Goal: Task Accomplishment & Management: Manage account settings

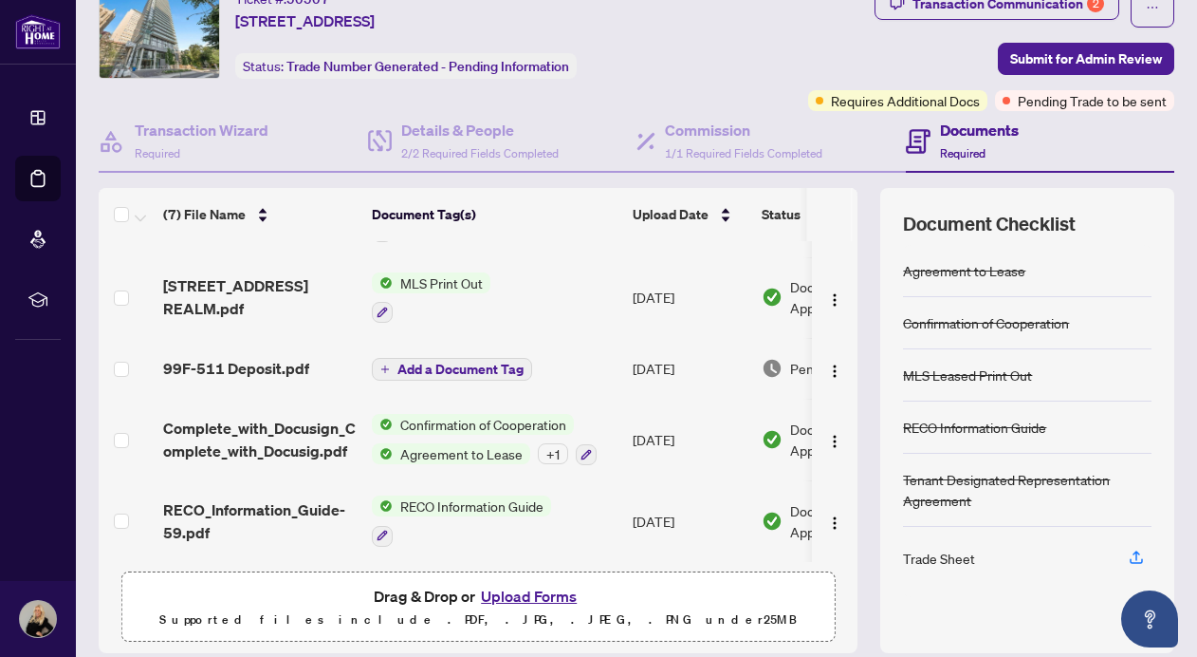
scroll to position [221, 0]
click at [454, 364] on span "Add a Document Tag" at bounding box center [461, 368] width 126 height 13
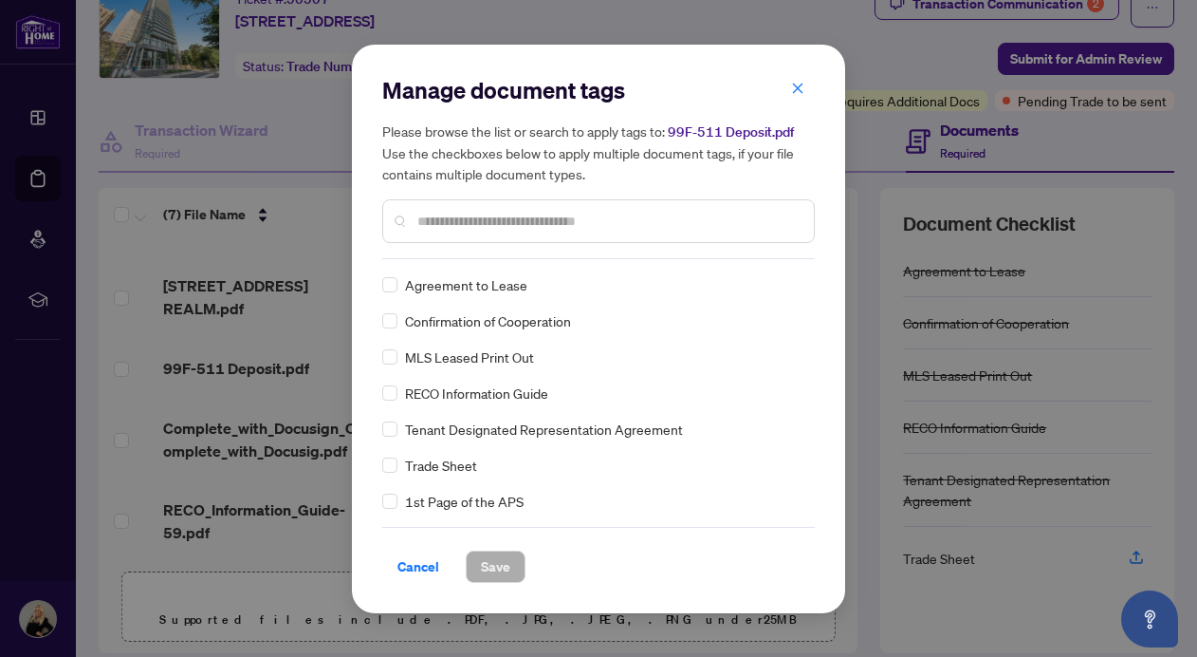
click at [479, 257] on div "Manage document tags Please browse the list or search to apply tags to: 99F-511…" at bounding box center [598, 167] width 433 height 184
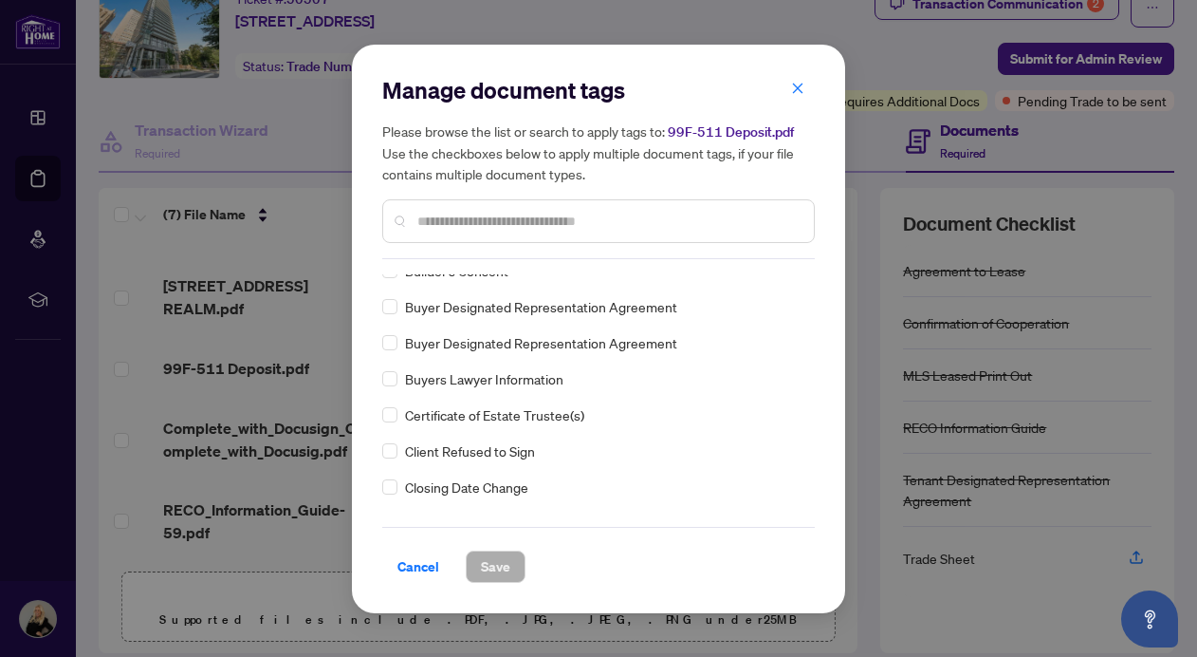
scroll to position [554, 0]
click at [413, 567] on span "Cancel" at bounding box center [419, 566] width 42 height 30
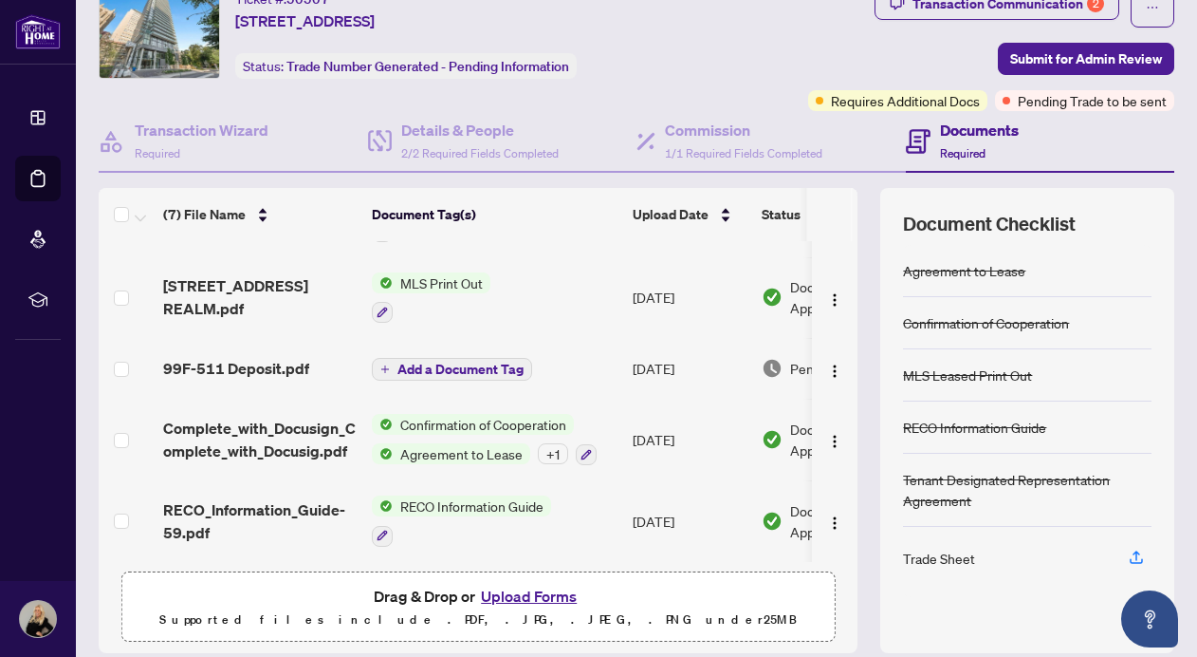
scroll to position [222, 0]
click at [525, 595] on button "Upload Forms" at bounding box center [528, 596] width 107 height 25
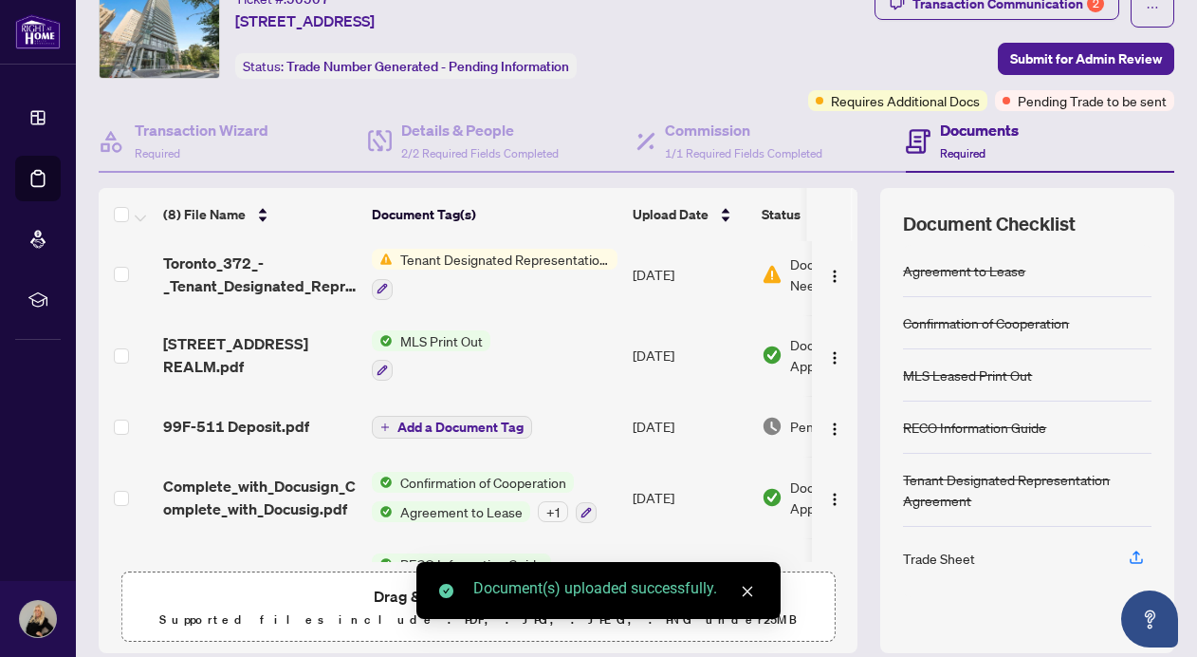
click at [750, 585] on icon "close" at bounding box center [747, 590] width 13 height 13
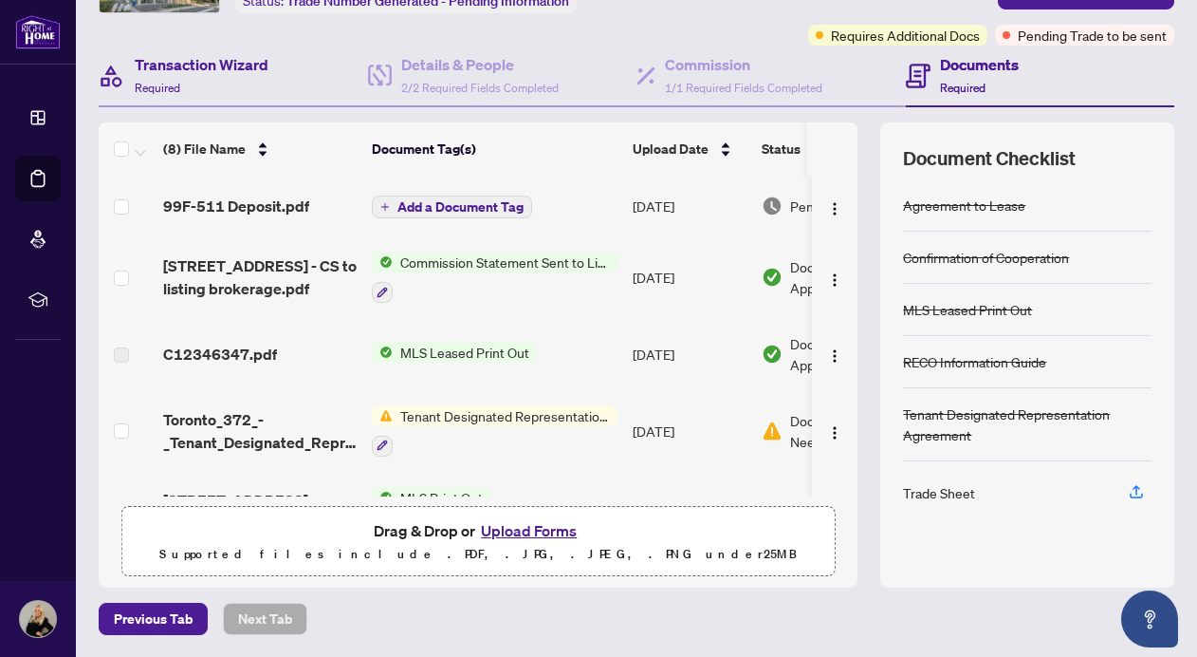
scroll to position [0, 0]
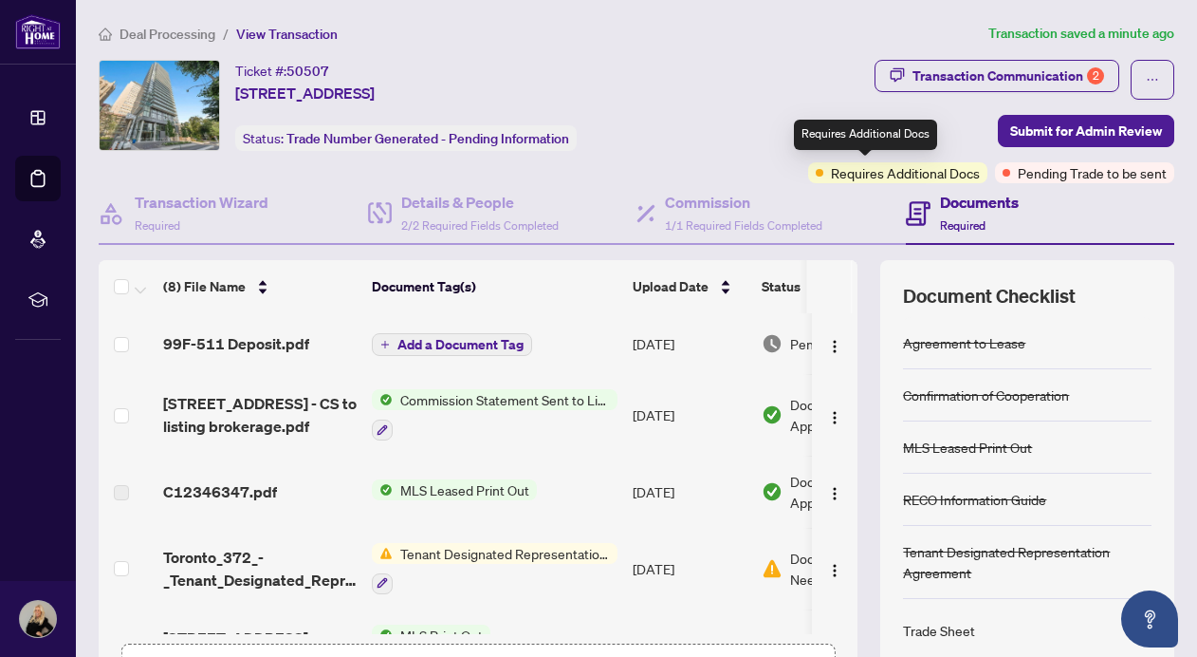
click at [831, 173] on span "Requires Additional Docs" at bounding box center [905, 172] width 149 height 21
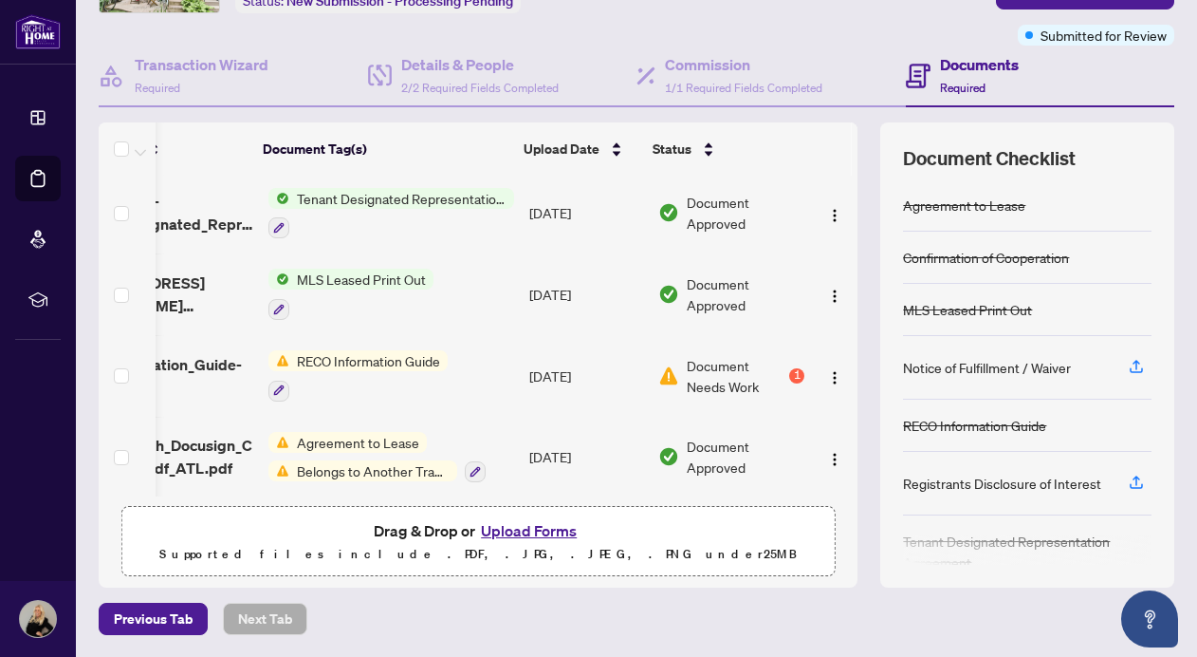
scroll to position [231, 109]
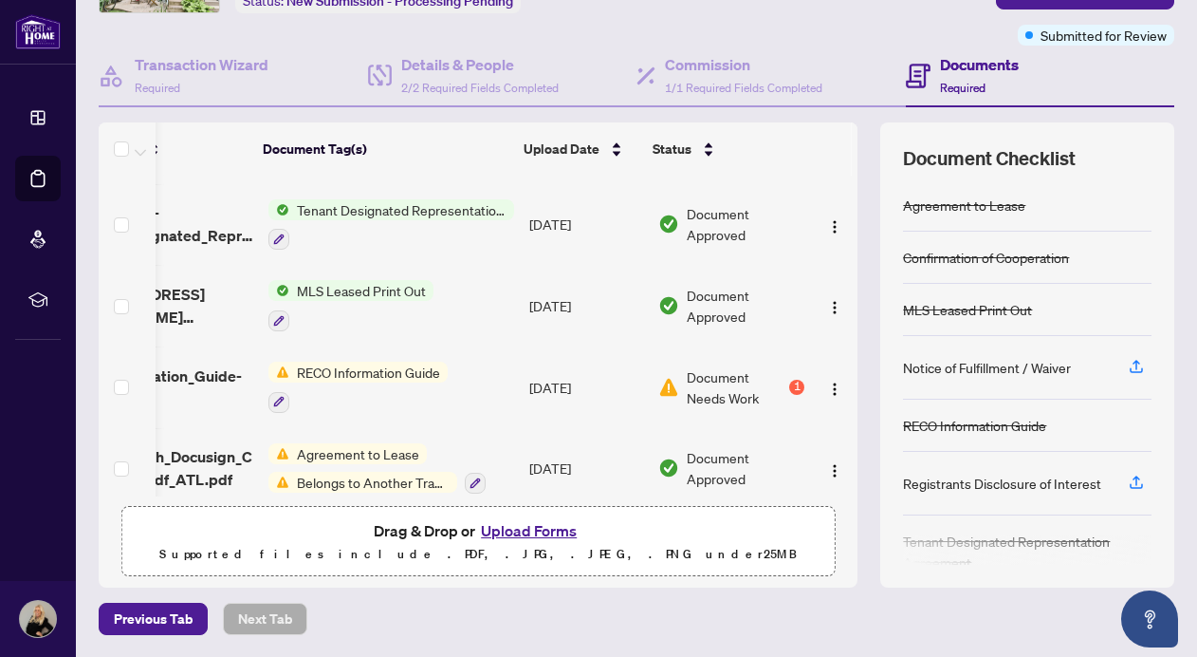
click at [713, 385] on span "Document Needs Work" at bounding box center [736, 387] width 99 height 42
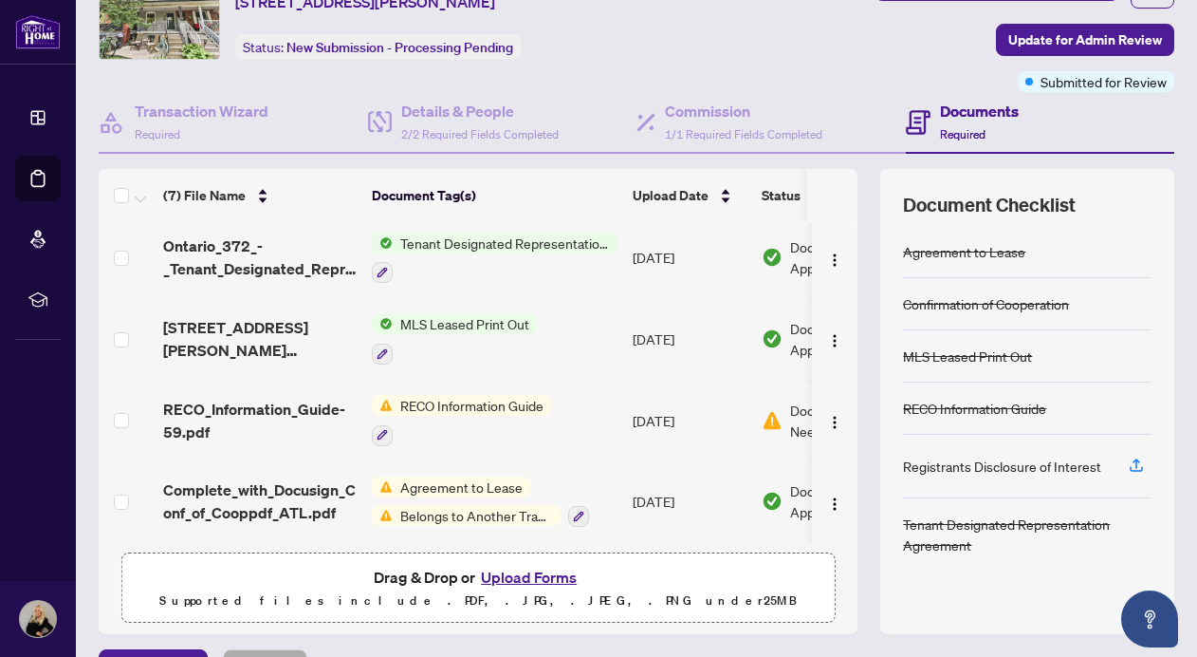
click at [508, 573] on button "Upload Forms" at bounding box center [528, 577] width 107 height 25
click at [507, 574] on button "Upload Forms" at bounding box center [528, 577] width 107 height 25
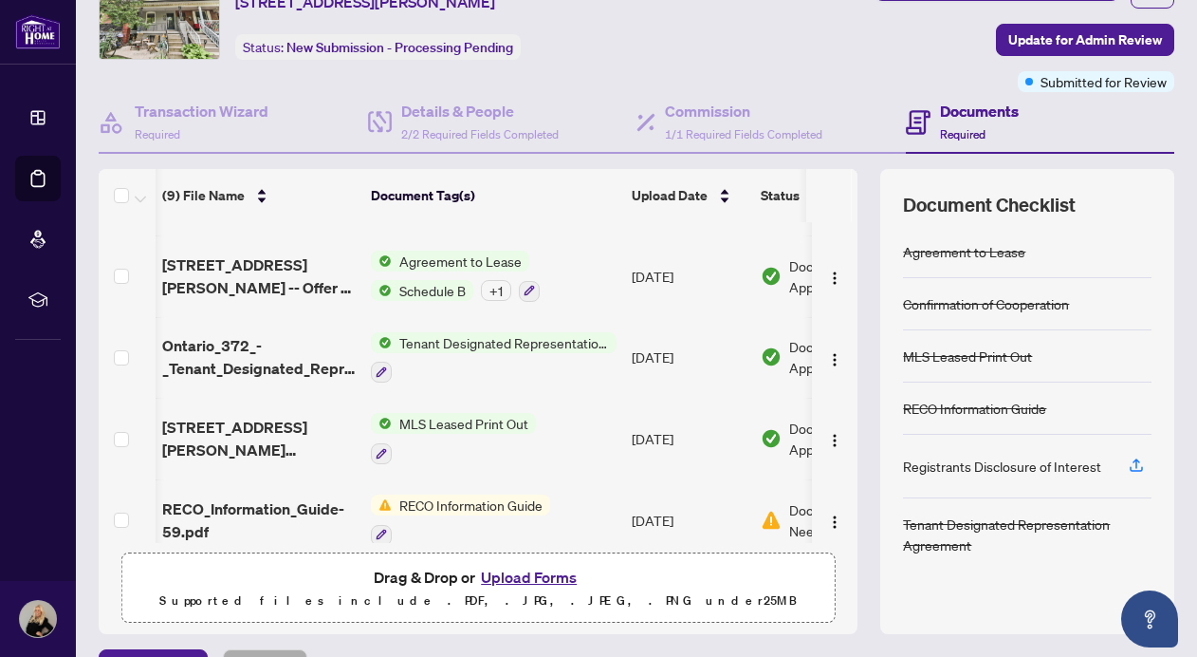
scroll to position [295, 1]
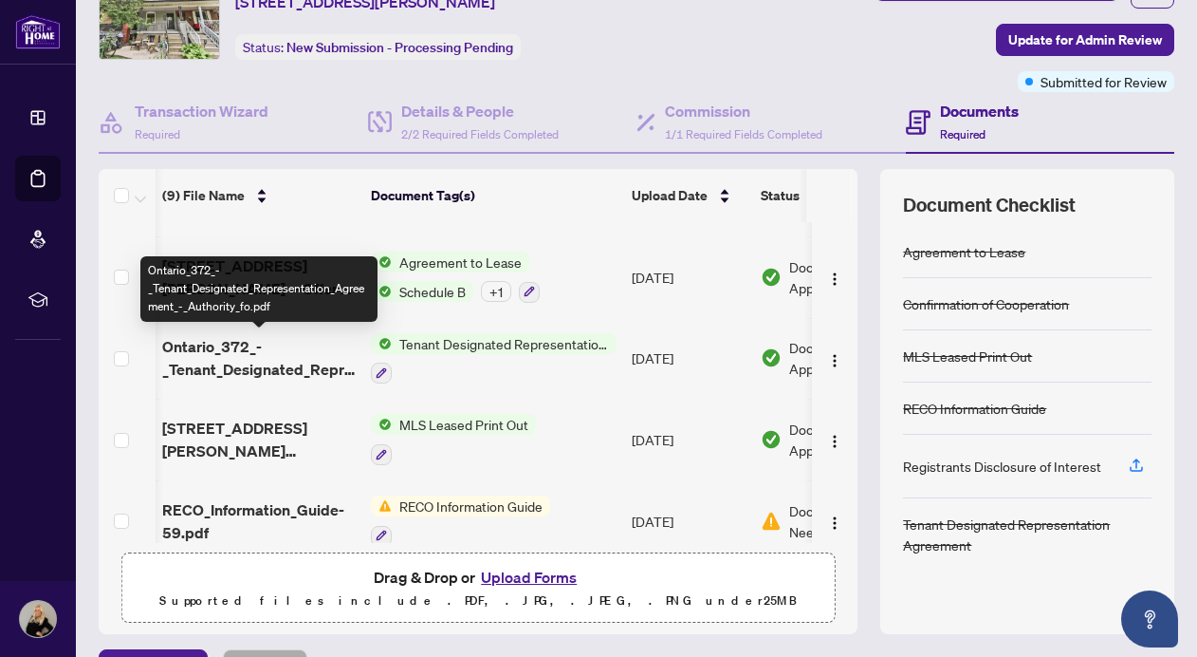
click at [285, 365] on span "Ontario_372_-_Tenant_Designated_Representation_Agreement_-_Authority_fo.pdf" at bounding box center [259, 358] width 194 height 46
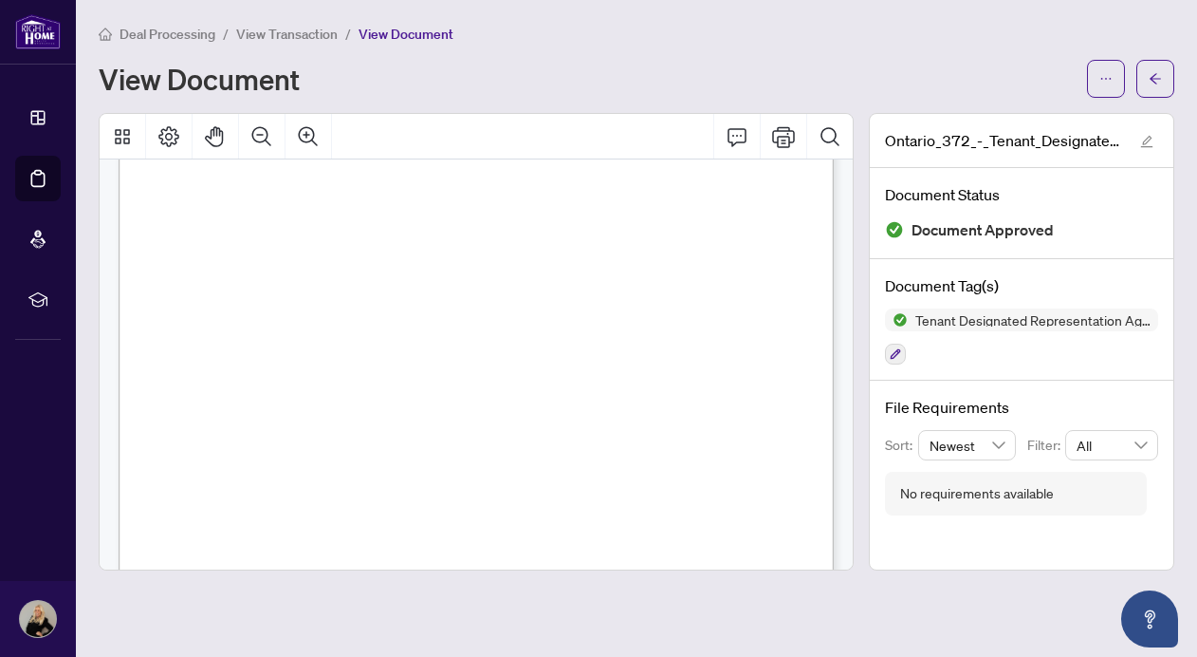
scroll to position [3882, 0]
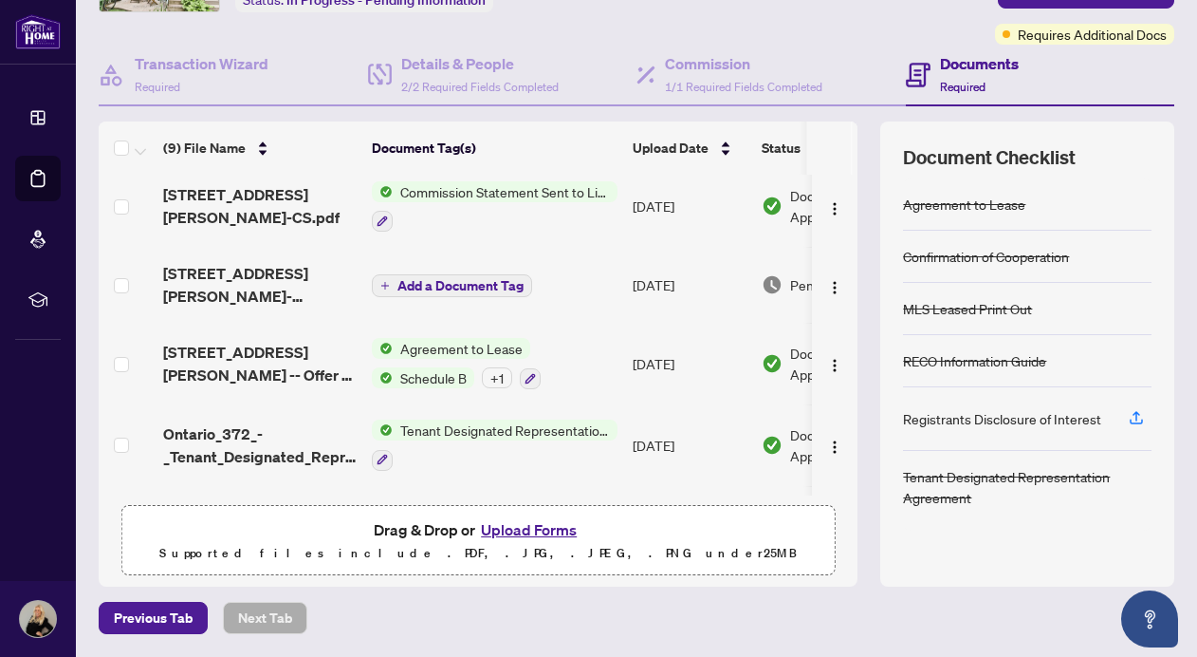
scroll to position [138, 0]
click at [1137, 418] on icon "button" at bounding box center [1137, 416] width 8 height 9
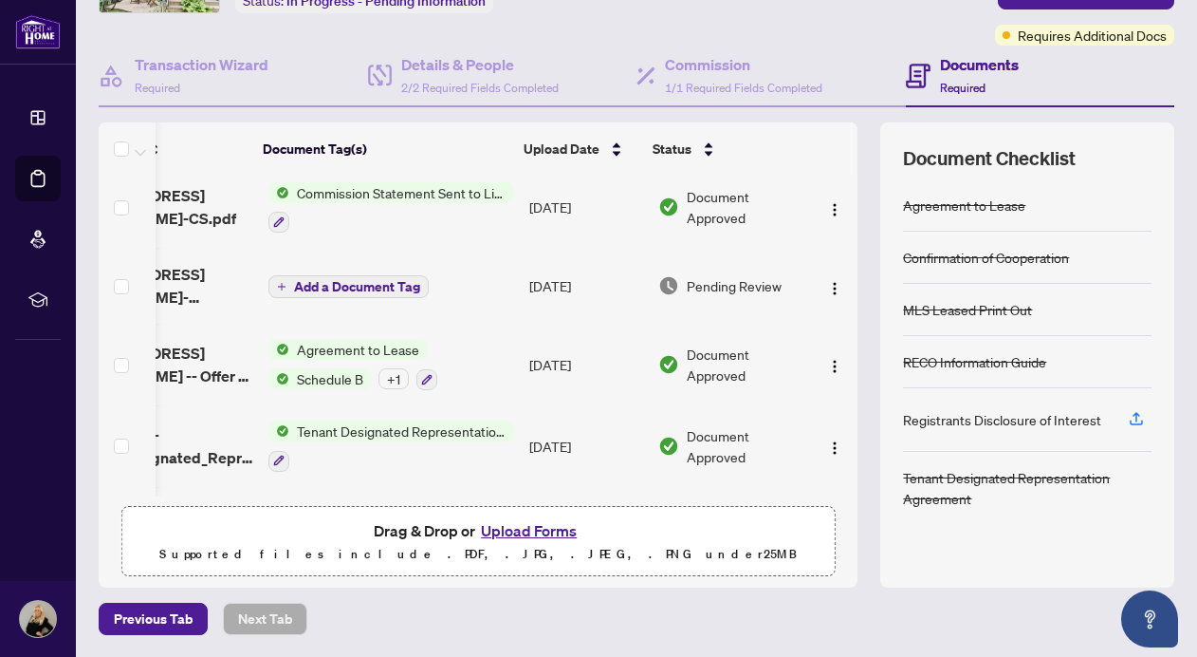
scroll to position [0, 0]
click at [729, 281] on span "Pending Review" at bounding box center [734, 285] width 95 height 21
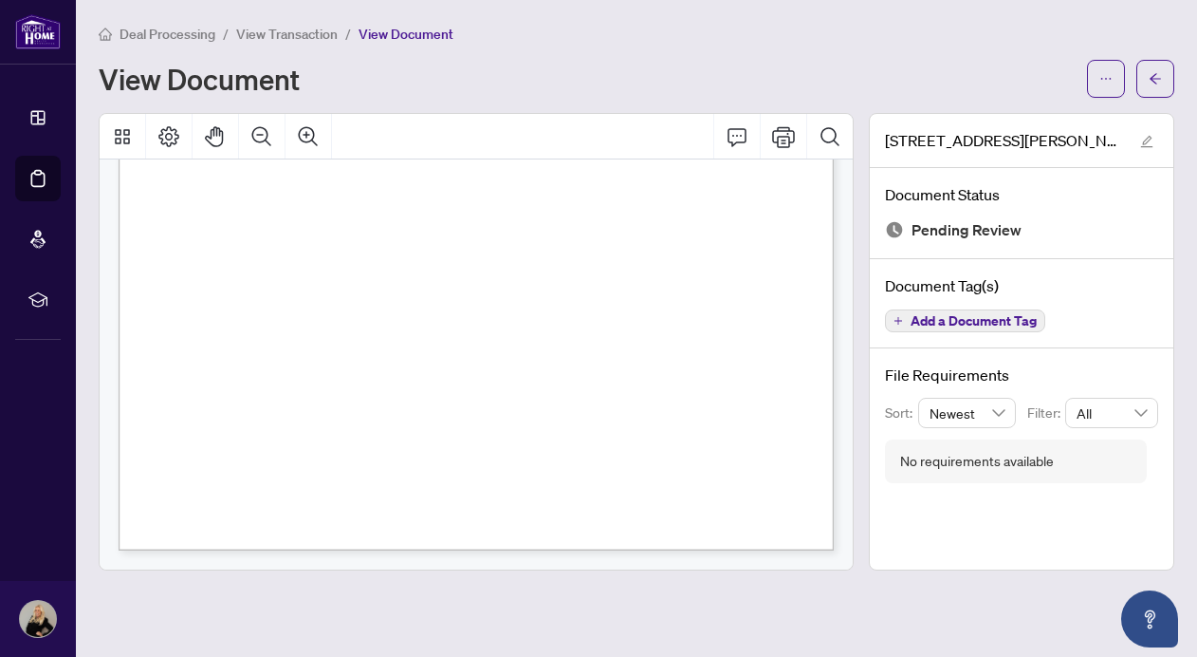
click at [619, 191] on span "Page 1" at bounding box center [1200, 582] width 1475 height 809
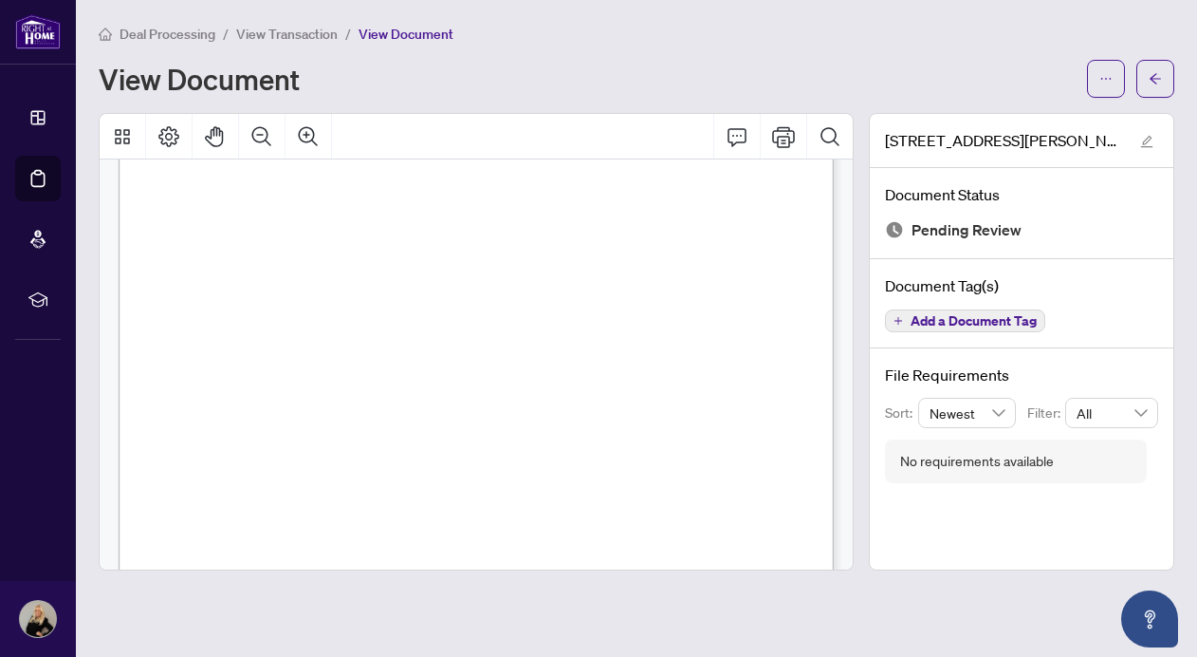
click at [605, 269] on span "Page 1" at bounding box center [1200, 655] width 1475 height 809
click at [269, 476] on span "Page 1" at bounding box center [869, 387] width 1475 height 809
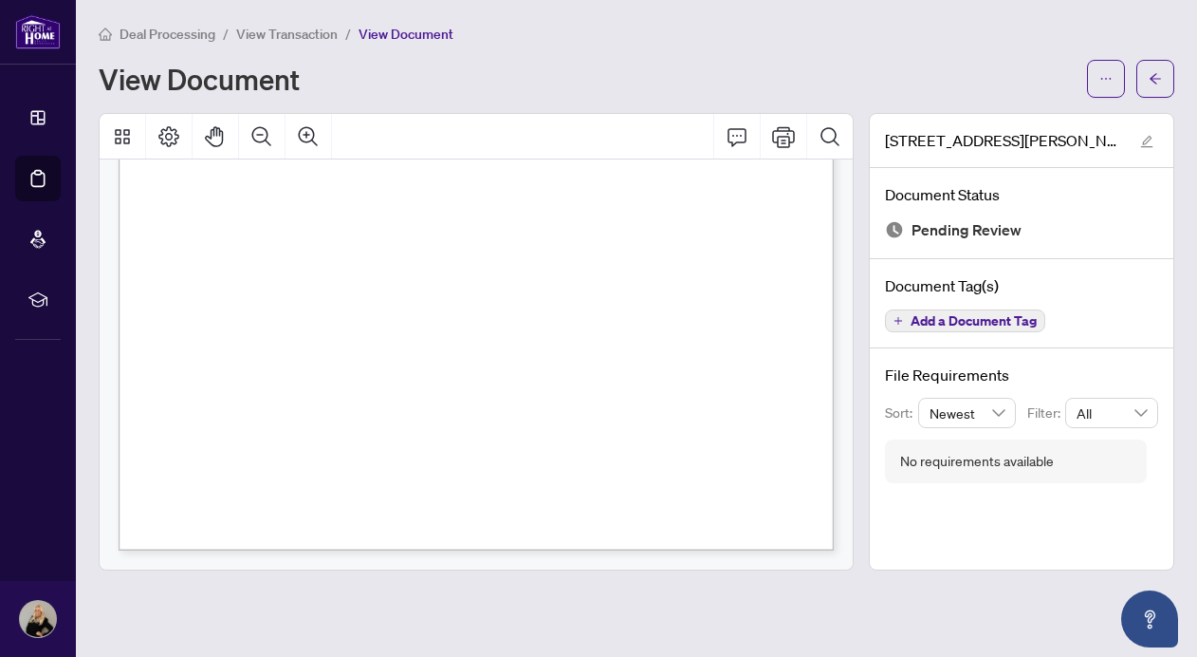
click at [911, 464] on div "No requirements available" at bounding box center [977, 461] width 154 height 21
click at [1155, 617] on icon "Open asap" at bounding box center [1150, 615] width 10 height 13
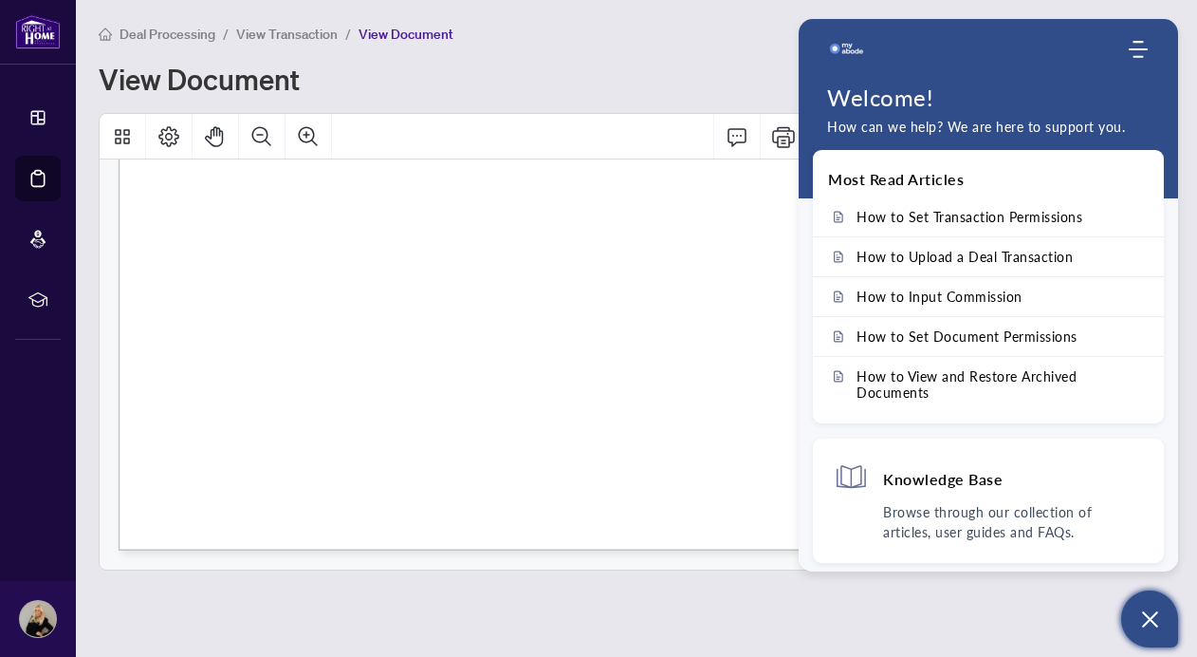
click at [1000, 79] on div "Welcome! How can we help? We are here to support you." at bounding box center [989, 127] width 380 height 119
click at [1140, 617] on icon "Open asap" at bounding box center [1151, 619] width 24 height 24
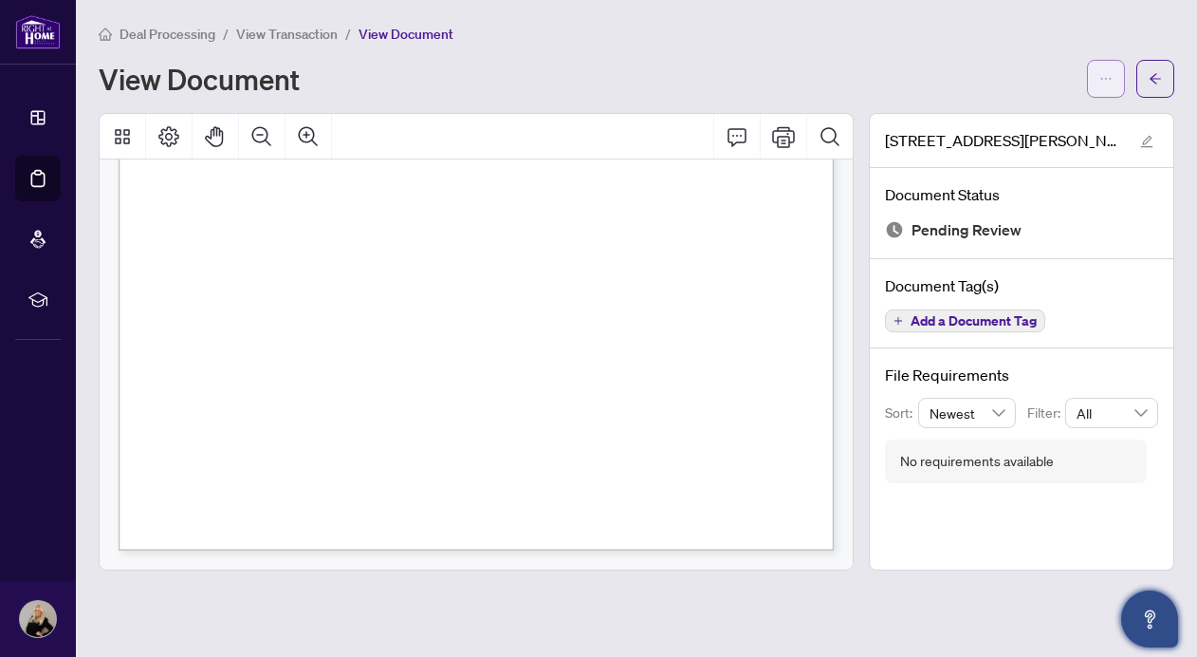
click at [1105, 75] on icon "ellipsis" at bounding box center [1106, 78] width 13 height 13
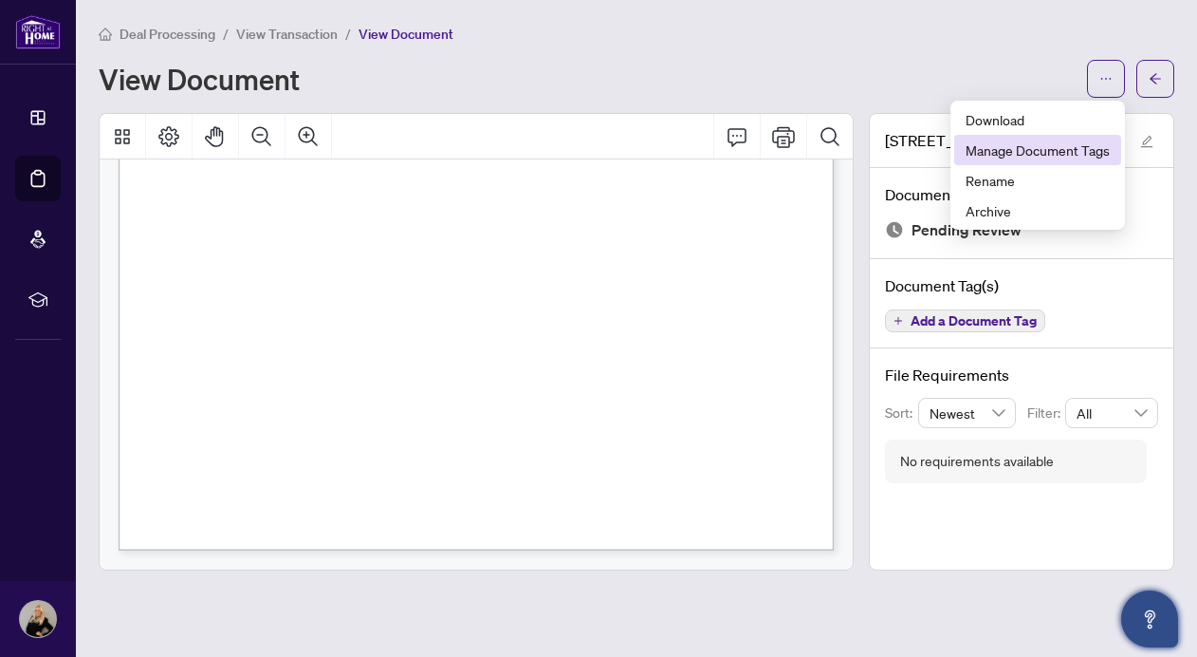
click at [1038, 146] on span "Manage Document Tags" at bounding box center [1038, 149] width 144 height 21
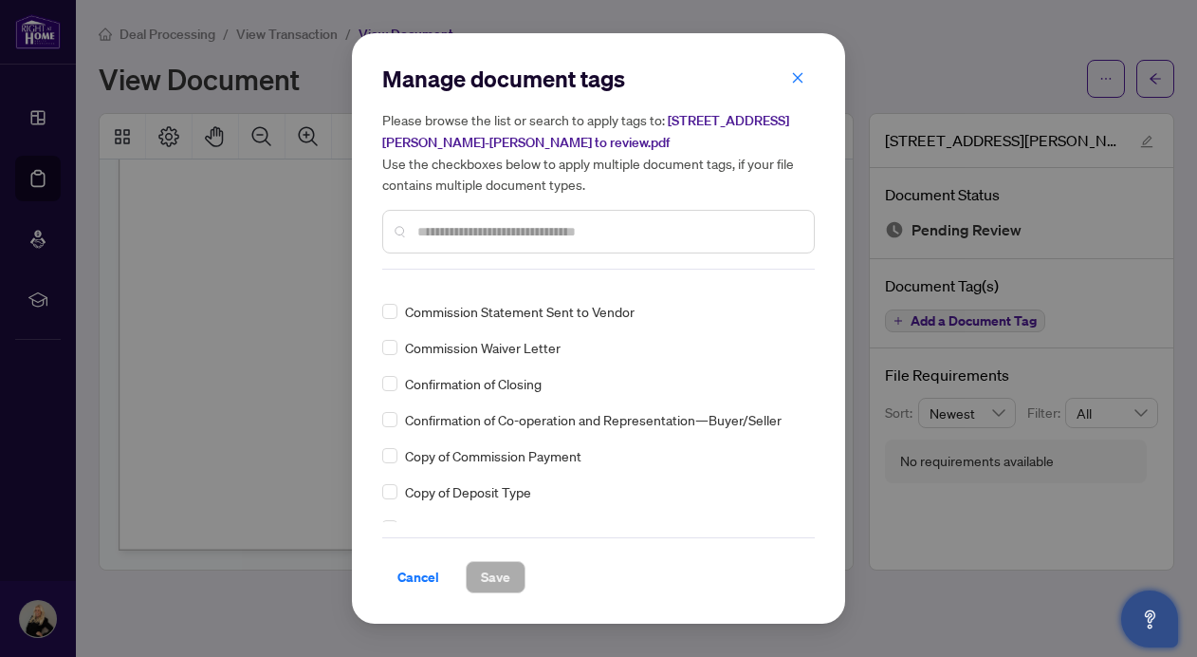
scroll to position [1136, 0]
click at [415, 575] on span "Cancel" at bounding box center [419, 577] width 42 height 30
click at [911, 568] on div "Manage document tags Please browse the list or search to apply tags to: 498 Cra…" at bounding box center [598, 328] width 1197 height 657
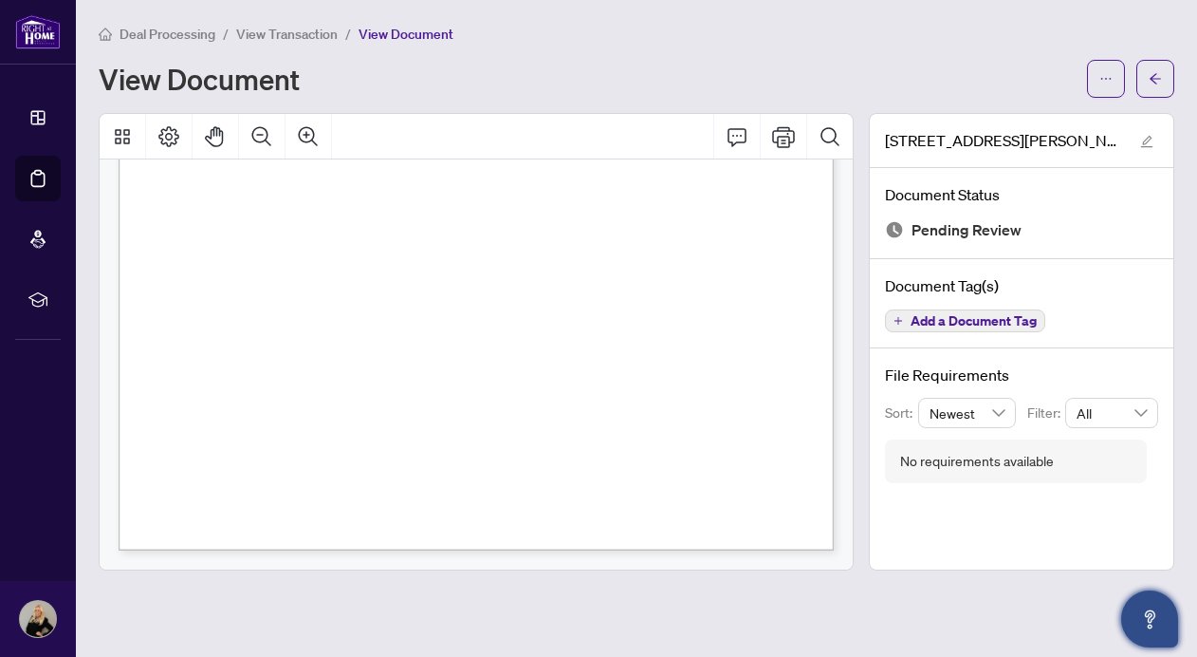
click at [930, 317] on span "Add a Document Tag" at bounding box center [974, 320] width 126 height 13
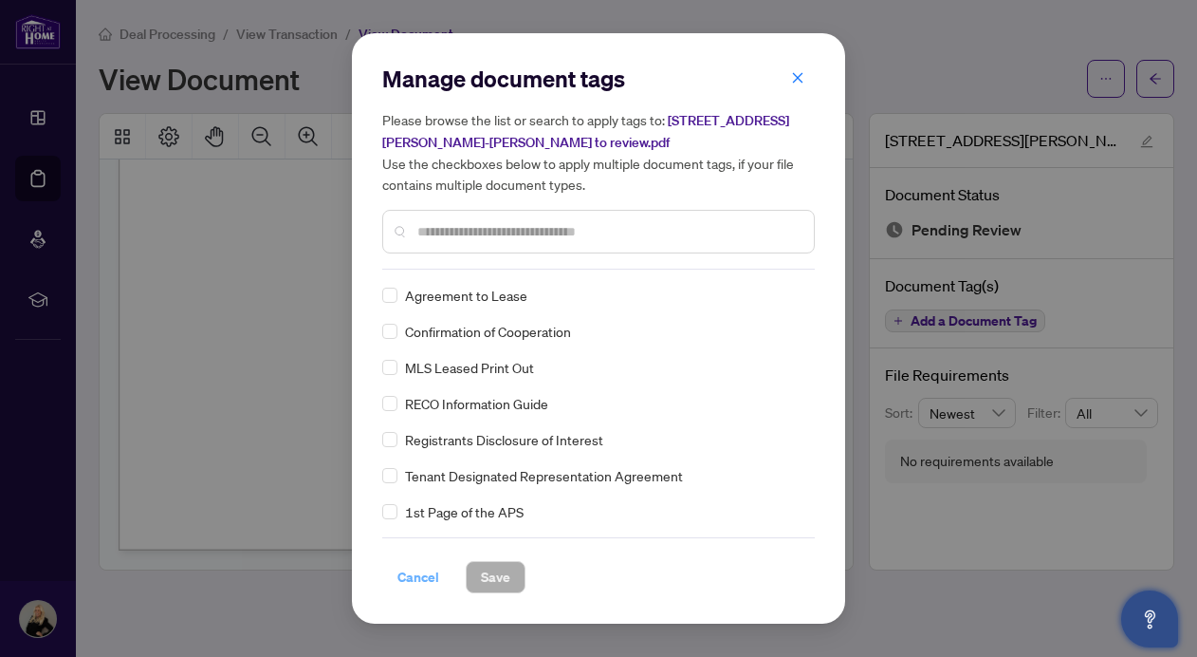
click at [416, 573] on span "Cancel" at bounding box center [419, 577] width 42 height 30
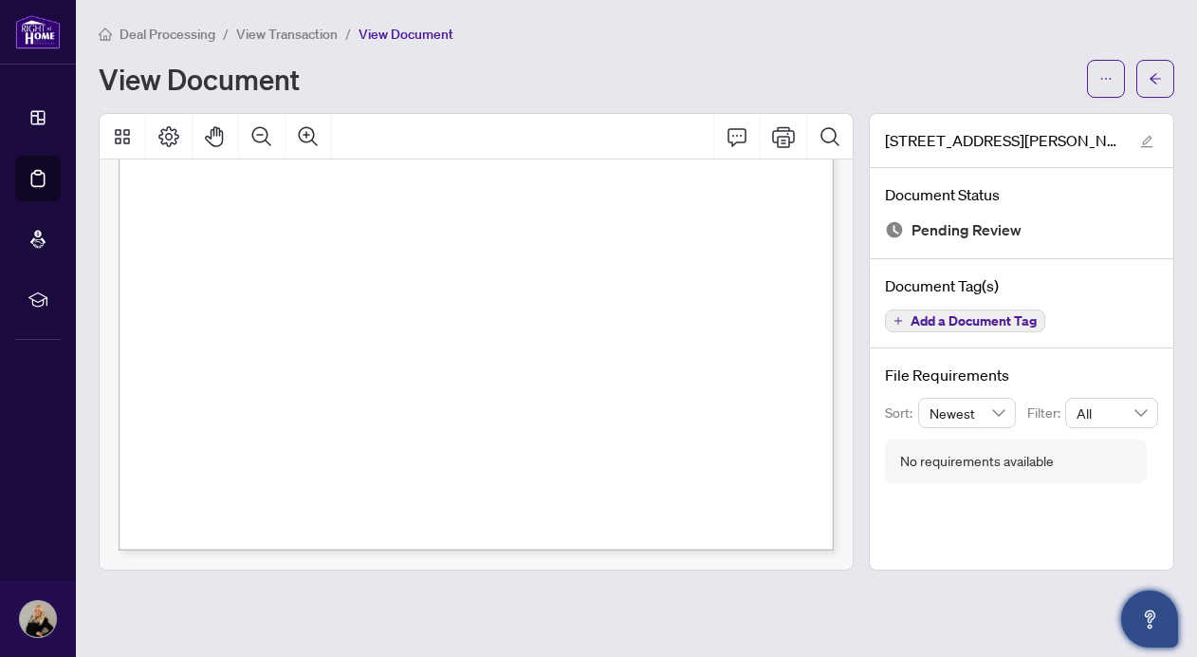
click at [199, 529] on div "Manage document tags Please browse the list or search to apply tags to: 498 Cra…" at bounding box center [598, 328] width 1197 height 657
click at [1144, 137] on icon "edit" at bounding box center [1146, 141] width 13 height 13
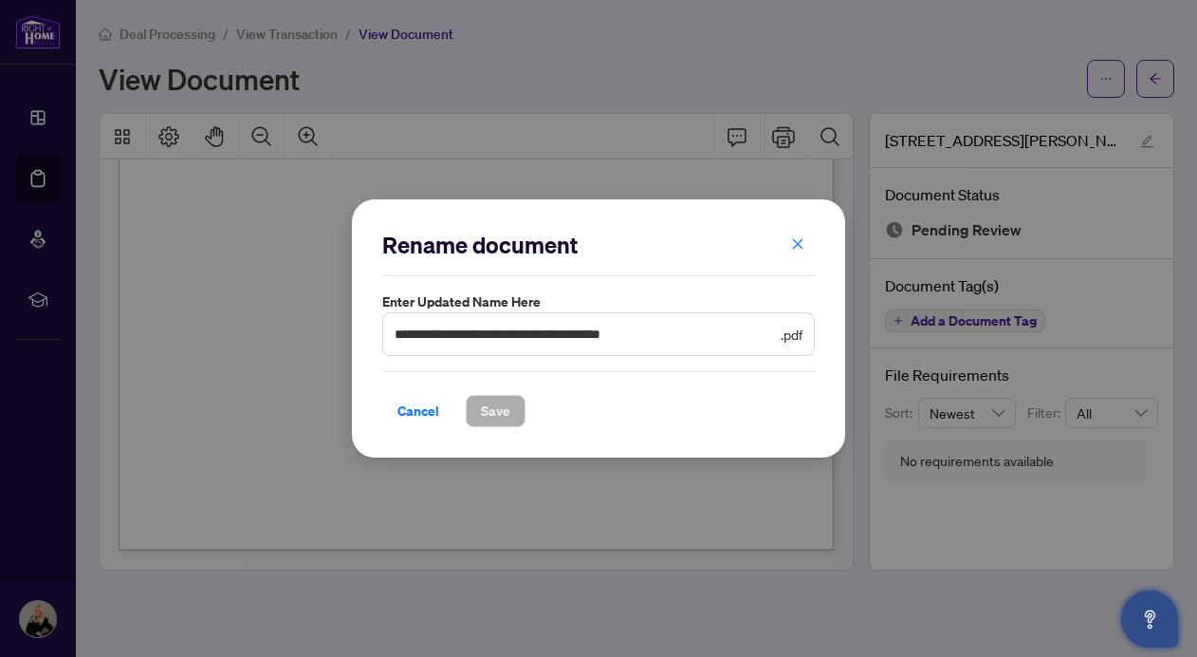
click at [584, 481] on div "**********" at bounding box center [598, 328] width 1197 height 657
click at [423, 412] on span "Cancel" at bounding box center [419, 411] width 42 height 30
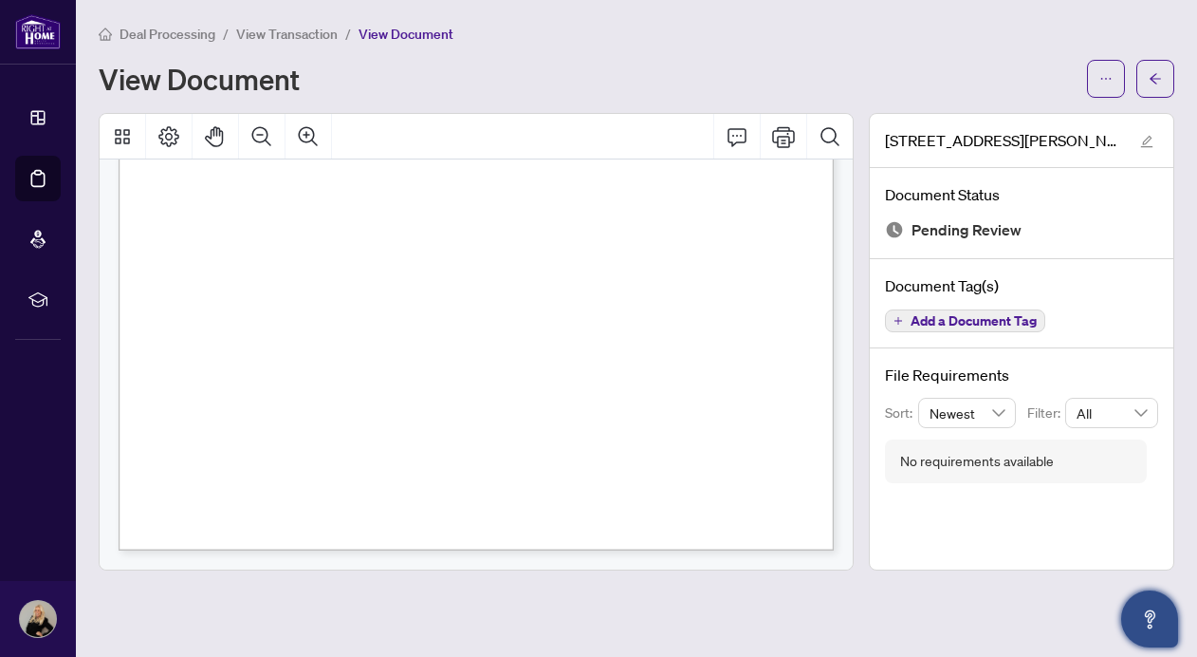
click at [396, 29] on span "View Document" at bounding box center [406, 34] width 95 height 17
click at [380, 31] on span "View Document" at bounding box center [406, 34] width 95 height 17
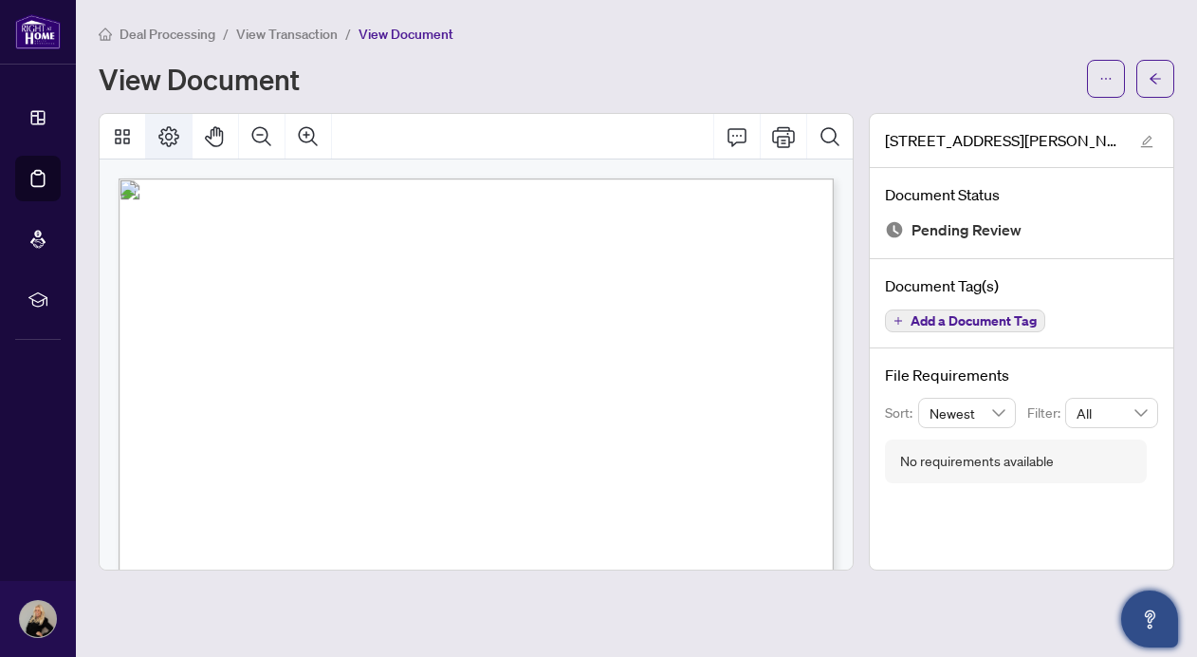
click at [167, 131] on icon "Page Layout" at bounding box center [168, 136] width 23 height 23
click at [120, 136] on icon "Thumbnails" at bounding box center [122, 136] width 23 height 23
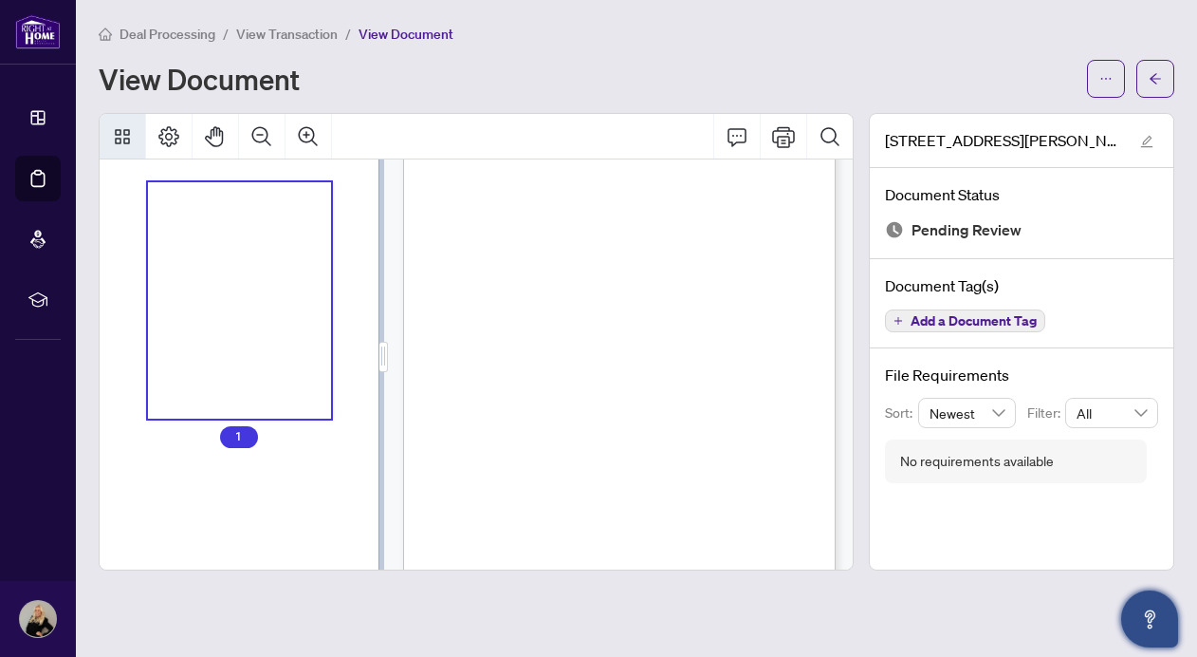
scroll to position [139, 0]
click at [709, 417] on span "Signature:_____________________________________________" at bounding box center [743, 416] width 144 height 5
click at [706, 40] on p "Right at Home Realty 2513734 498 Crawford St Toronto,ON M6G-3J8 Property: Type:…" at bounding box center [564, 40] width 323 height 0
click at [706, 413] on span "Page 1" at bounding box center [1058, 645] width 892 height 490
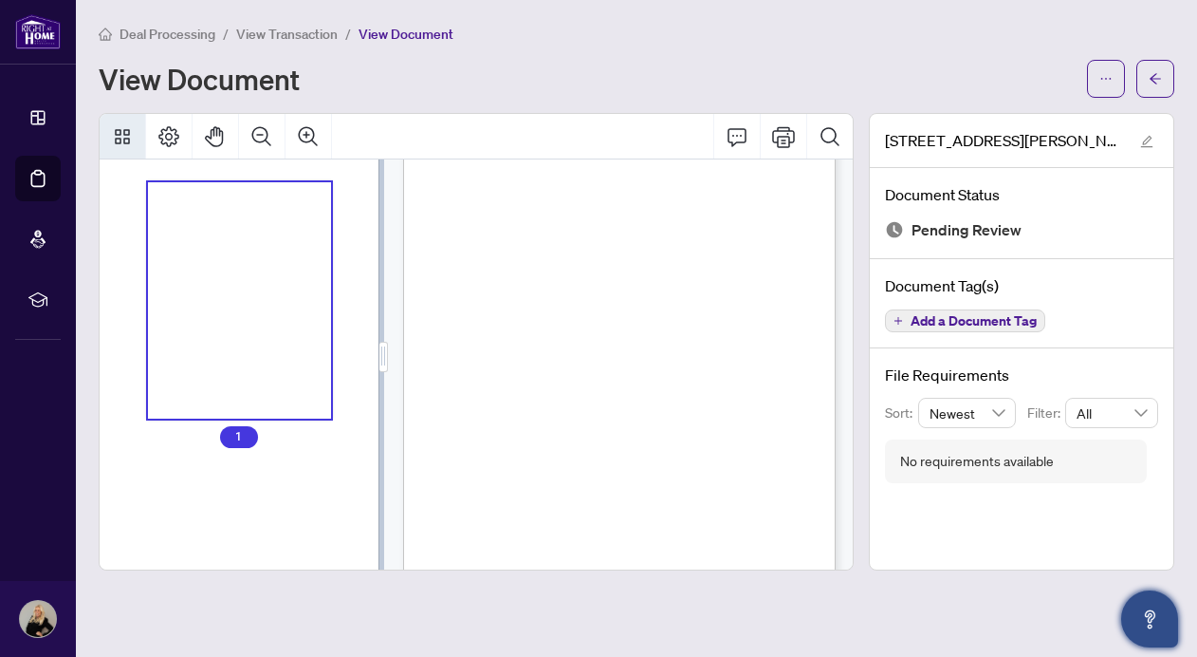
click at [706, 413] on span "Page 1" at bounding box center [1058, 645] width 892 height 490
click at [304, 137] on icon "Zoom In" at bounding box center [308, 136] width 23 height 23
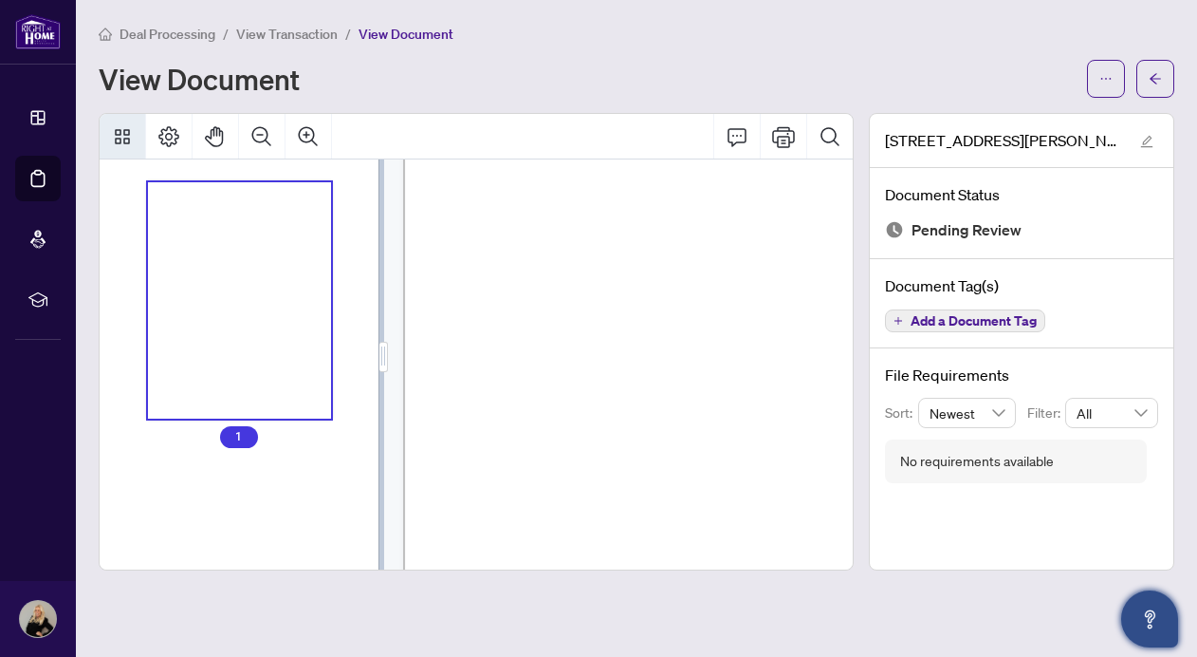
click at [304, 137] on icon "Zoom In" at bounding box center [308, 136] width 23 height 23
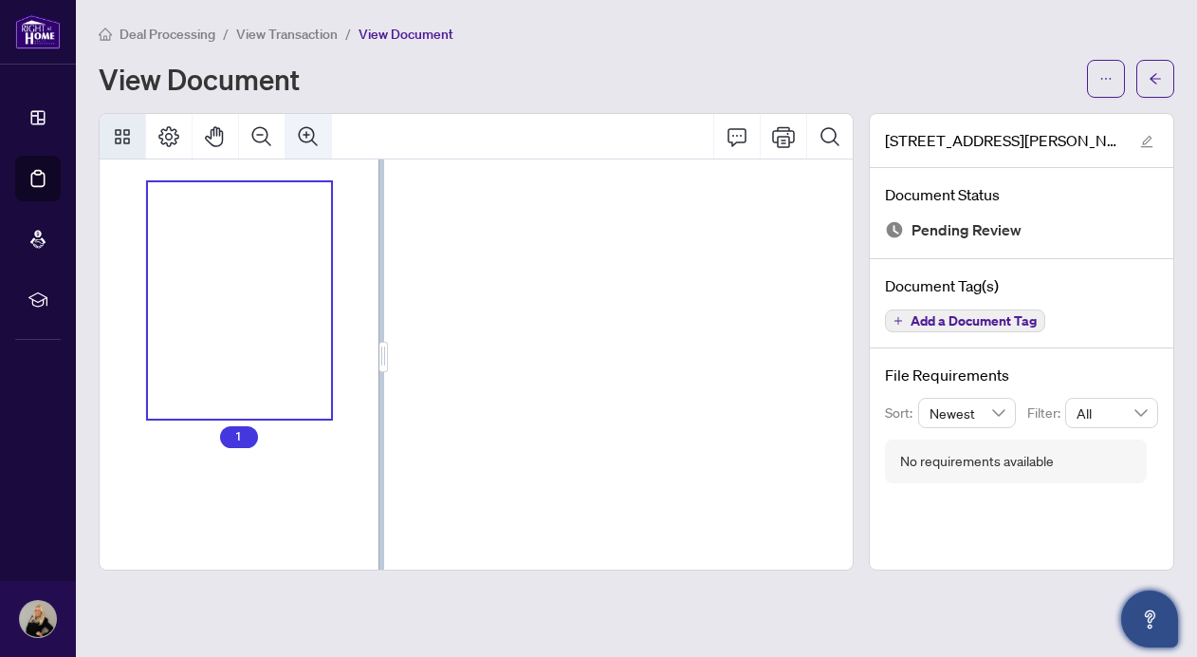
click at [319, 133] on icon "Zoom In" at bounding box center [308, 136] width 23 height 23
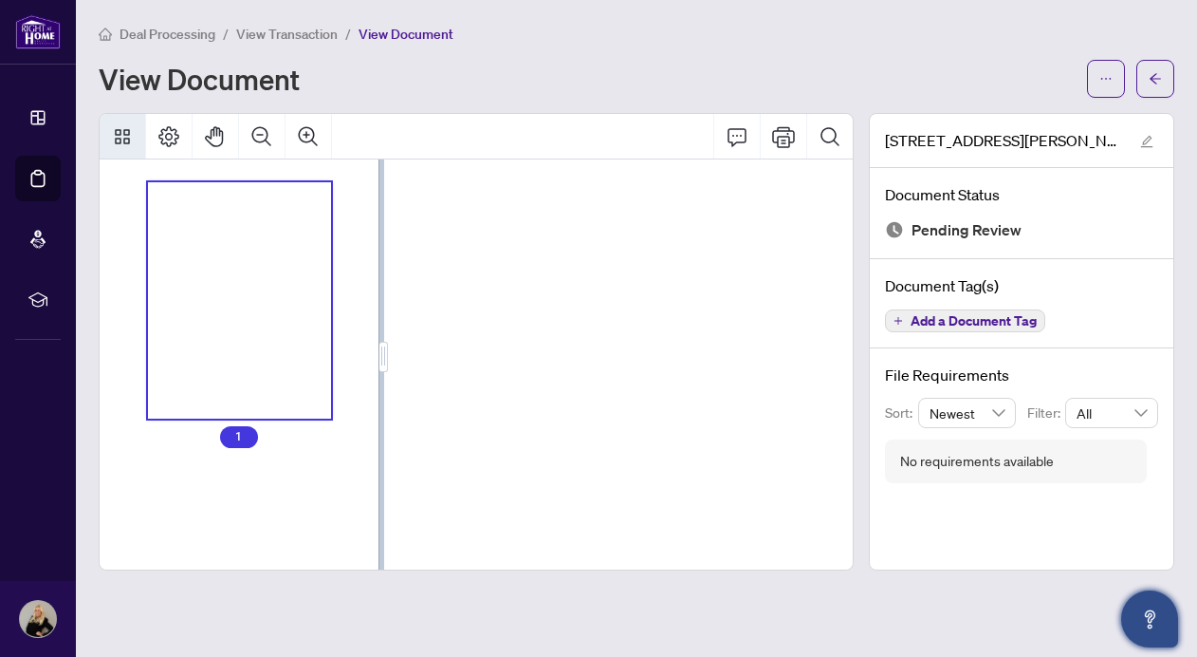
click at [931, 230] on span "Pending Review" at bounding box center [967, 230] width 110 height 26
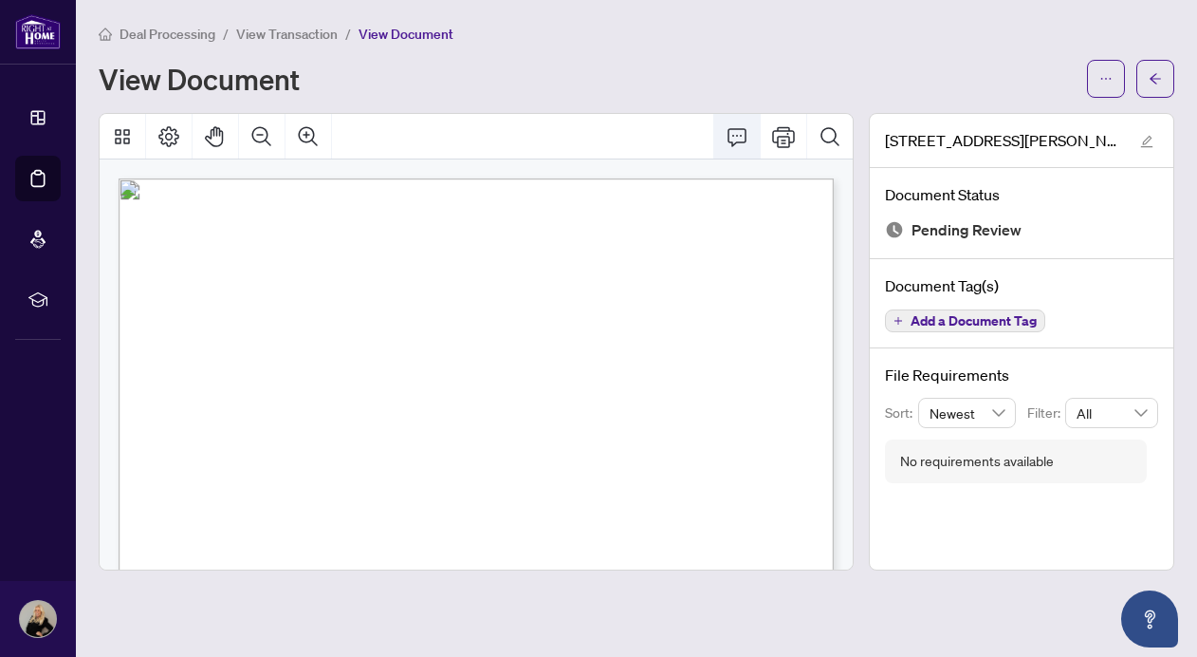
click at [736, 136] on icon "Comment" at bounding box center [737, 136] width 23 height 23
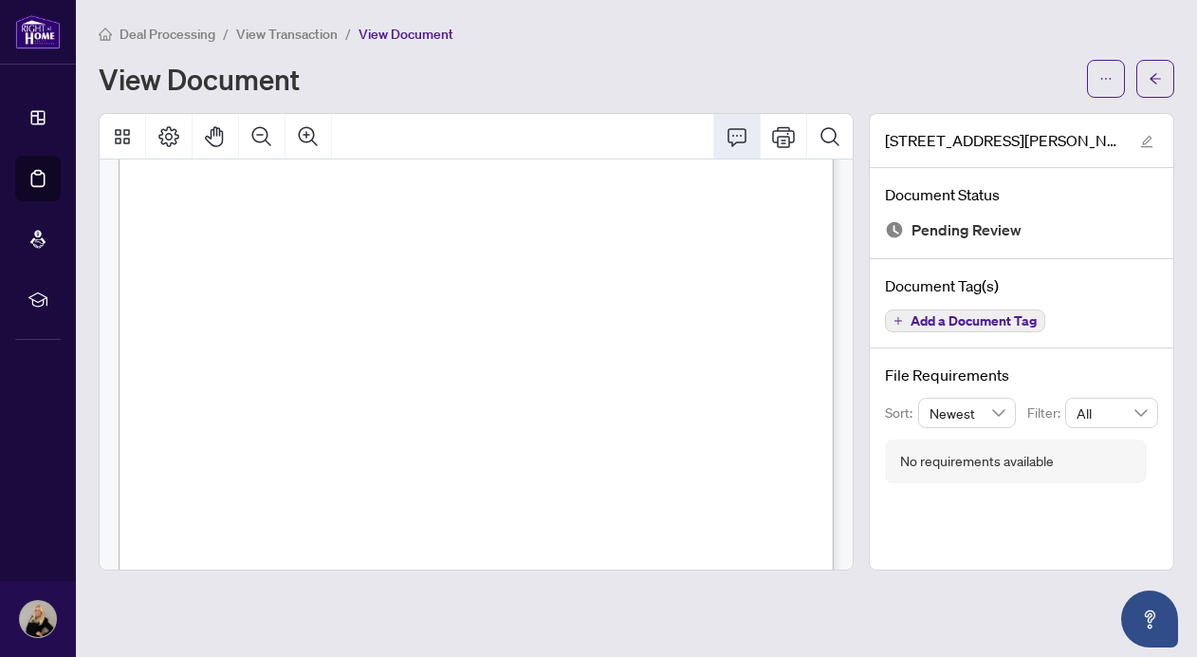
scroll to position [382, 0]
click at [615, 375] on span "Signature:_____________________________________________" at bounding box center [680, 376] width 238 height 8
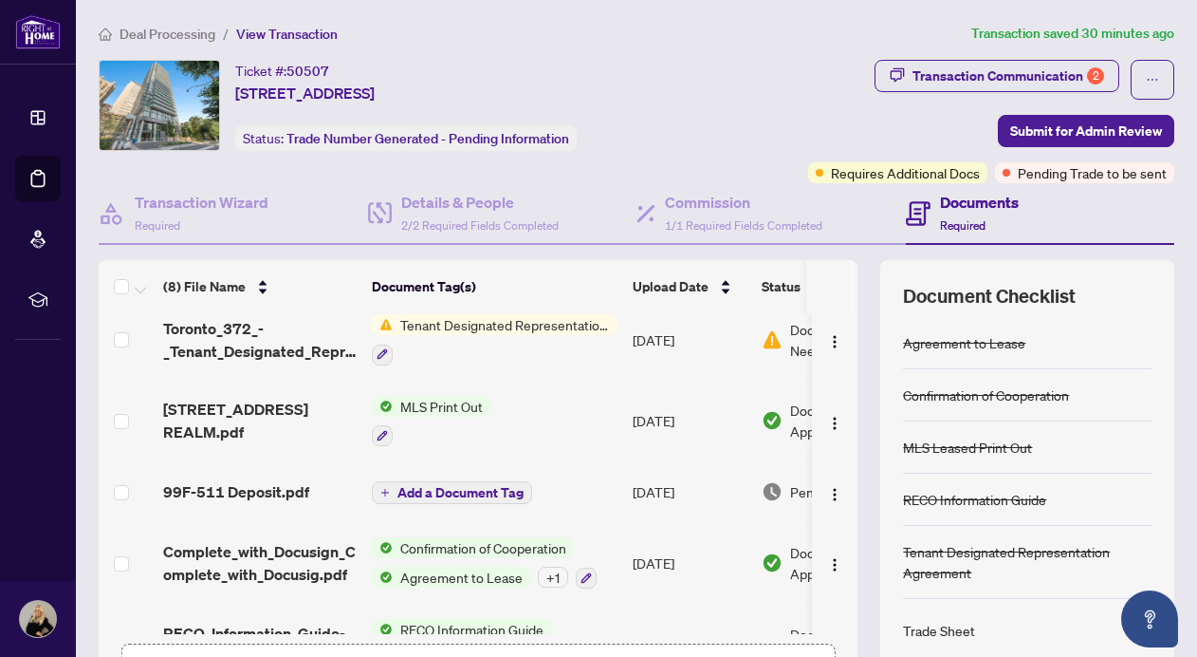
scroll to position [202, 0]
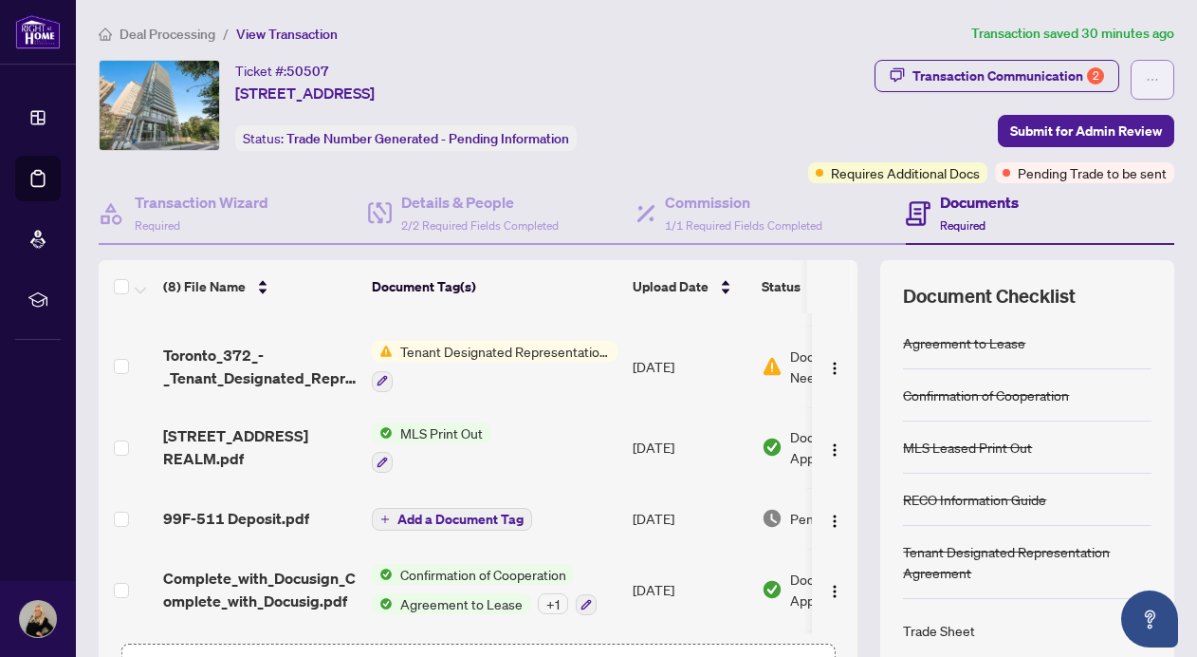
click at [1158, 68] on span "button" at bounding box center [1152, 80] width 13 height 30
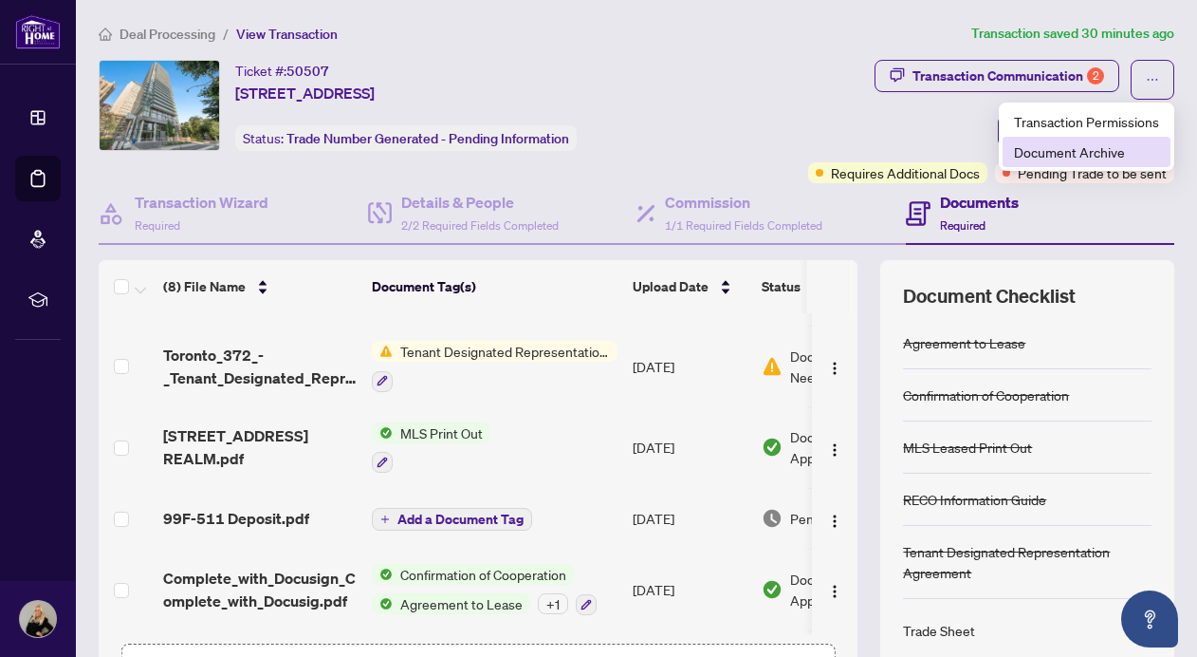
click at [1071, 148] on span "Document Archive" at bounding box center [1086, 151] width 145 height 21
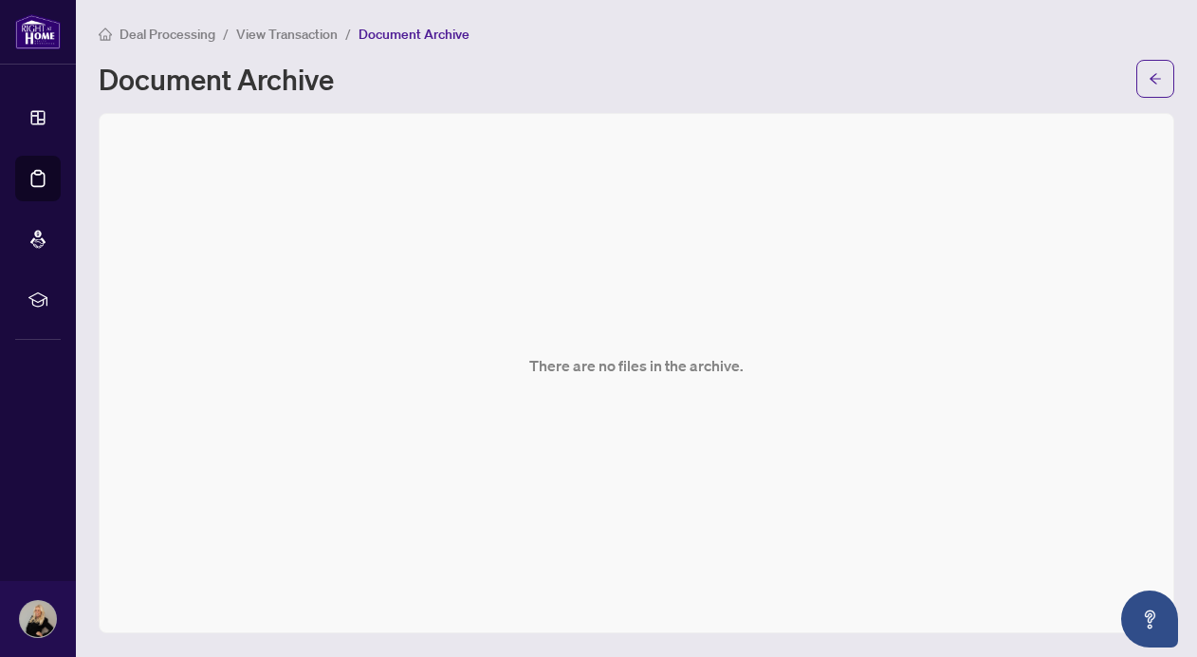
click at [154, 28] on span "Deal Processing" at bounding box center [168, 34] width 96 height 17
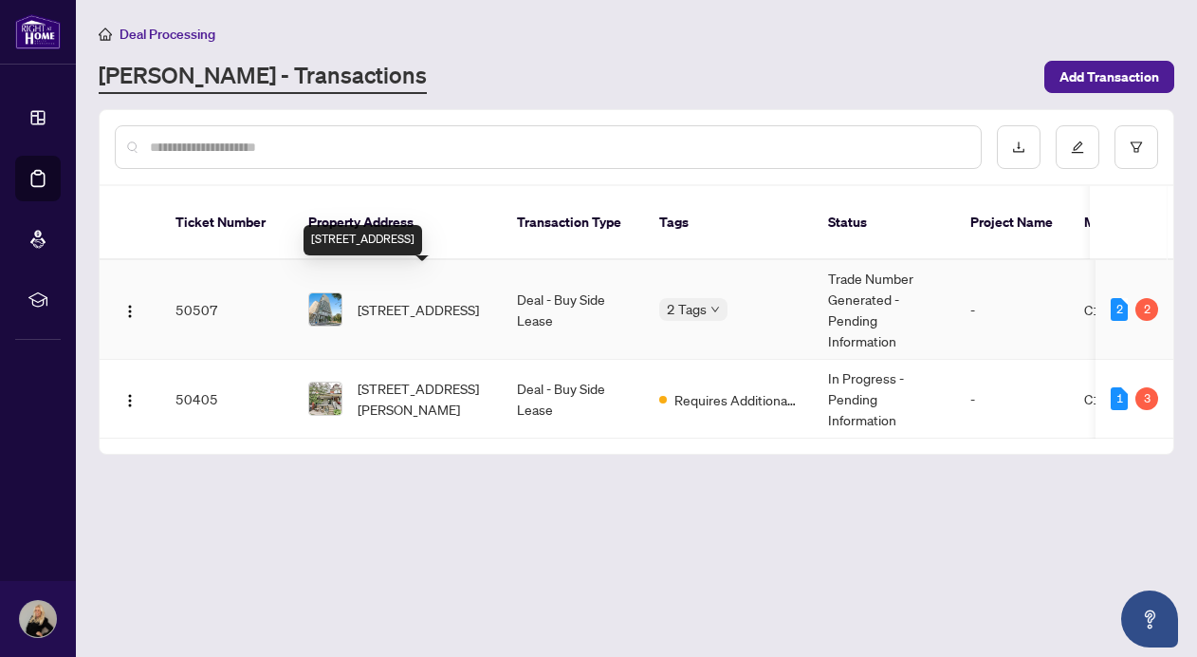
click at [410, 299] on span "[STREET_ADDRESS]" at bounding box center [418, 309] width 121 height 21
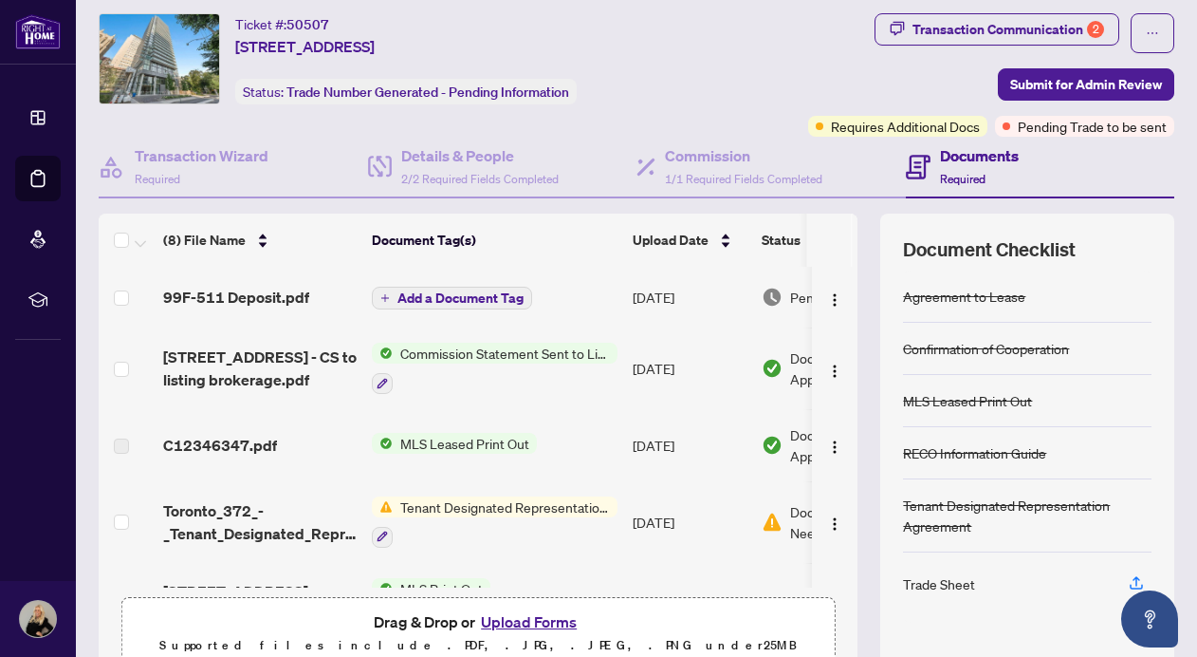
scroll to position [39, 0]
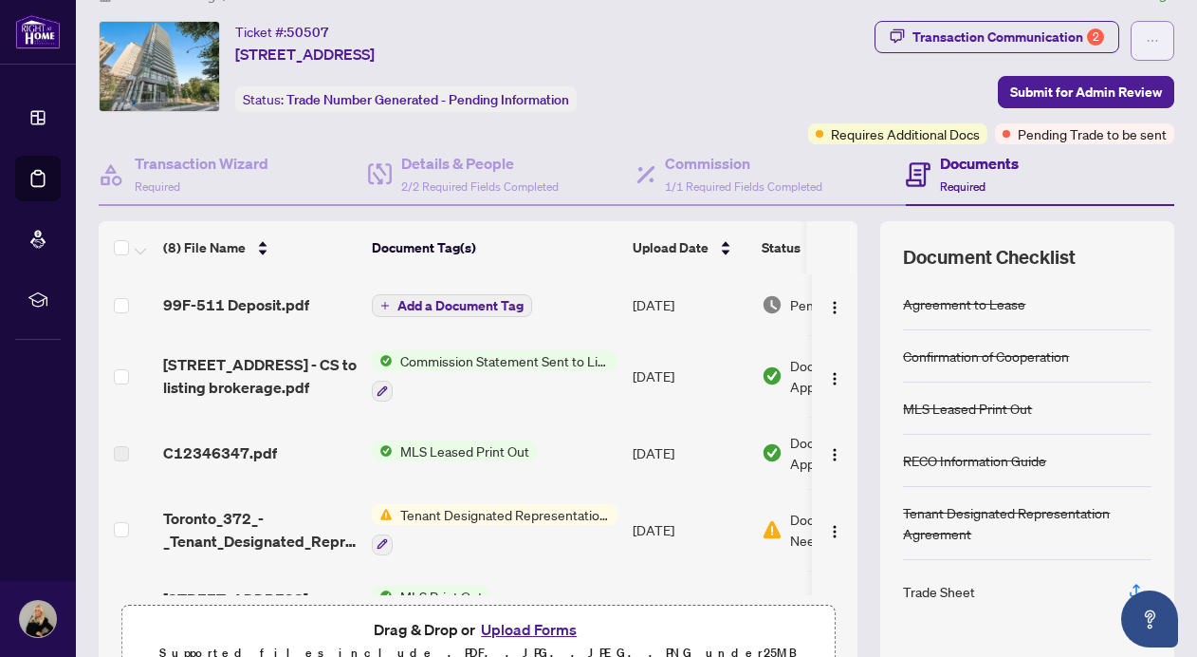
click at [1154, 37] on icon "ellipsis" at bounding box center [1152, 40] width 13 height 13
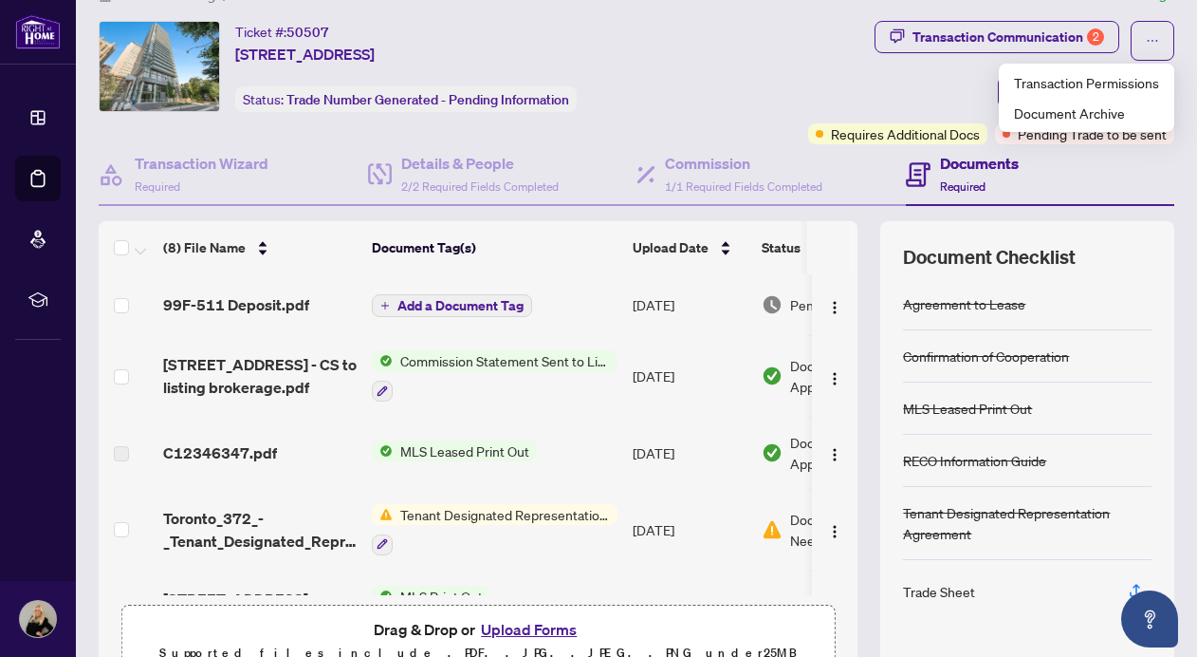
click at [946, 177] on div "Documents Required" at bounding box center [979, 174] width 79 height 45
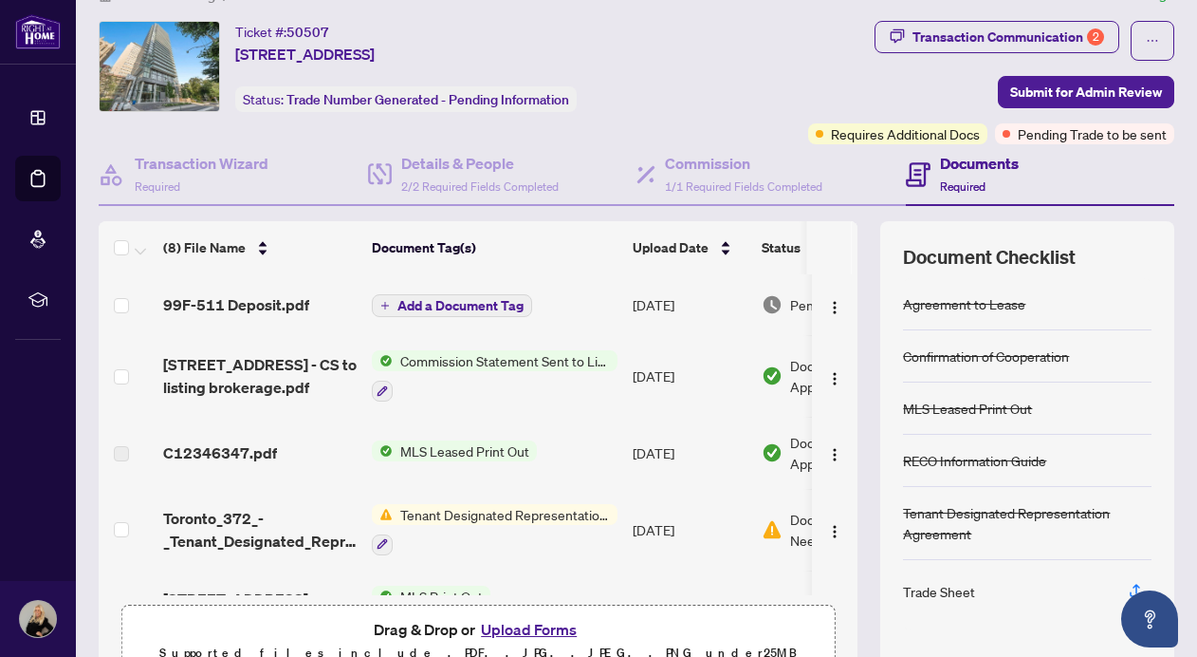
click at [973, 158] on h4 "Documents" at bounding box center [979, 163] width 79 height 23
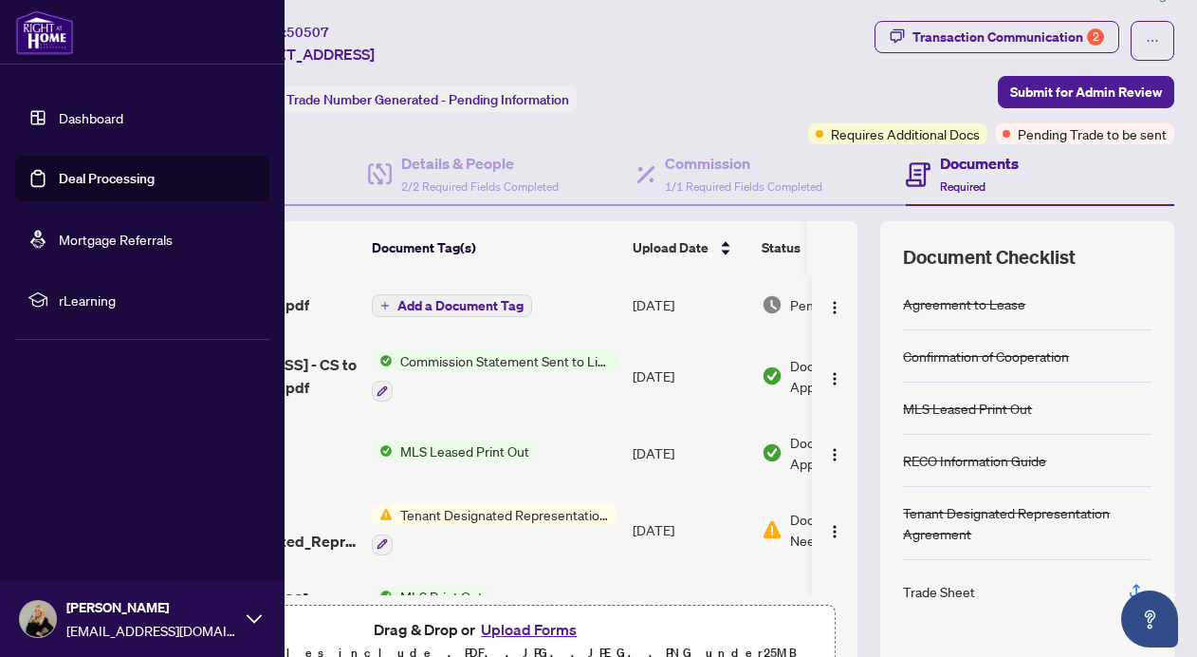
click at [117, 176] on link "Deal Processing" at bounding box center [107, 178] width 96 height 17
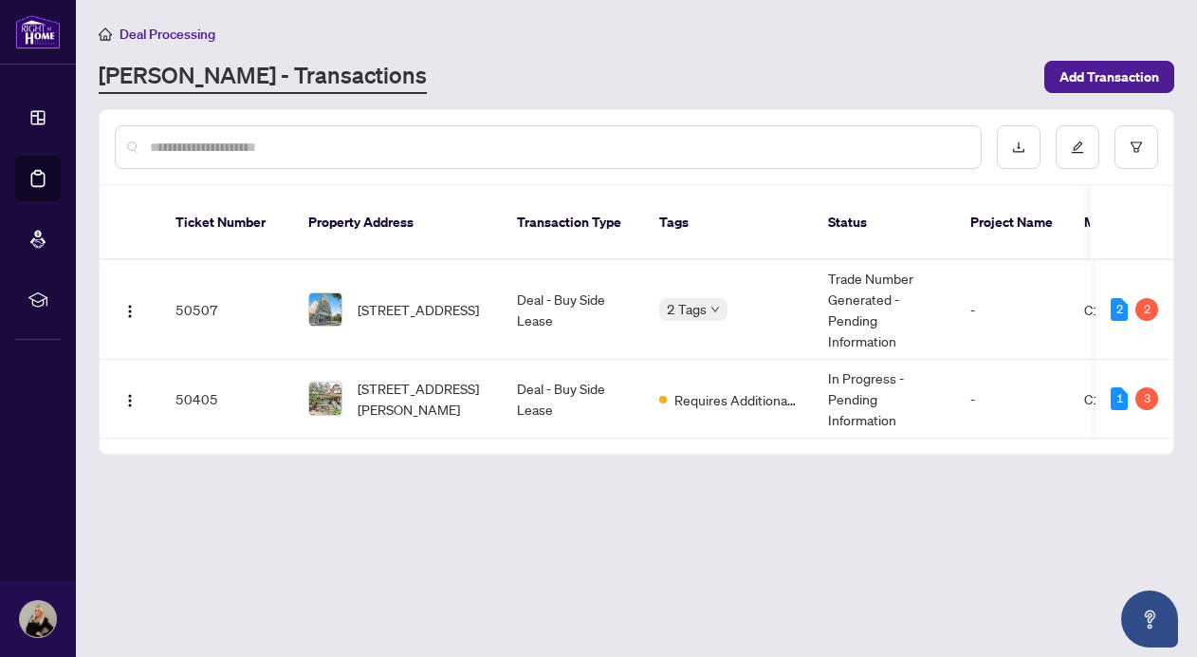
click at [246, 147] on input "text" at bounding box center [558, 147] width 816 height 21
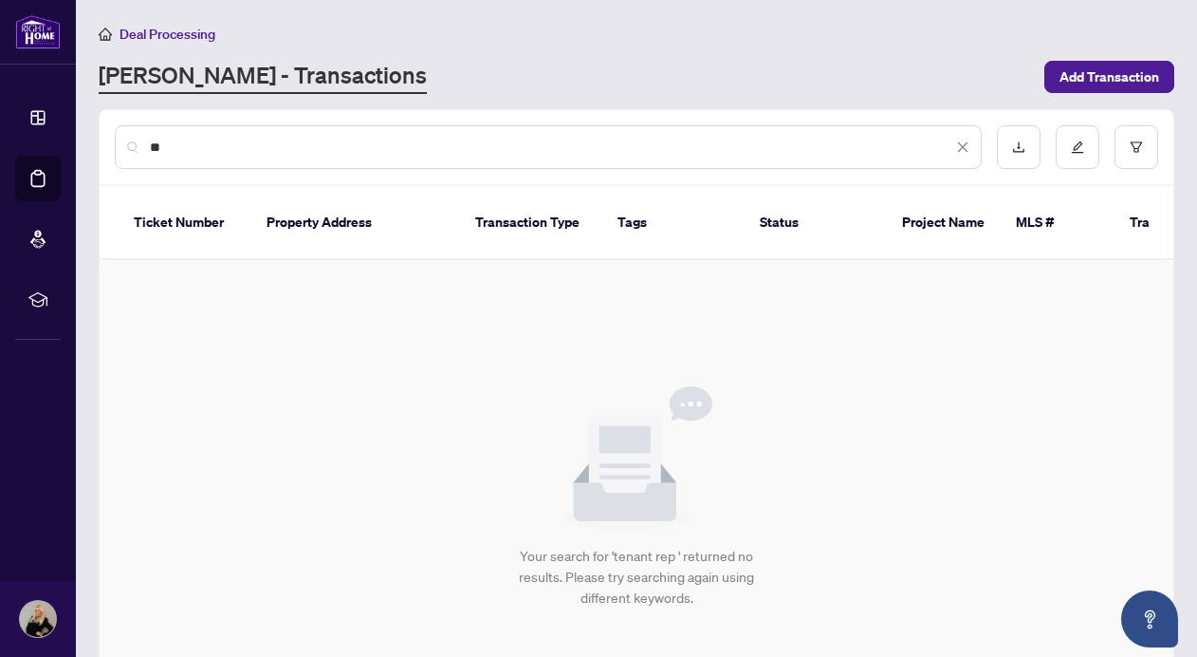
type input "*"
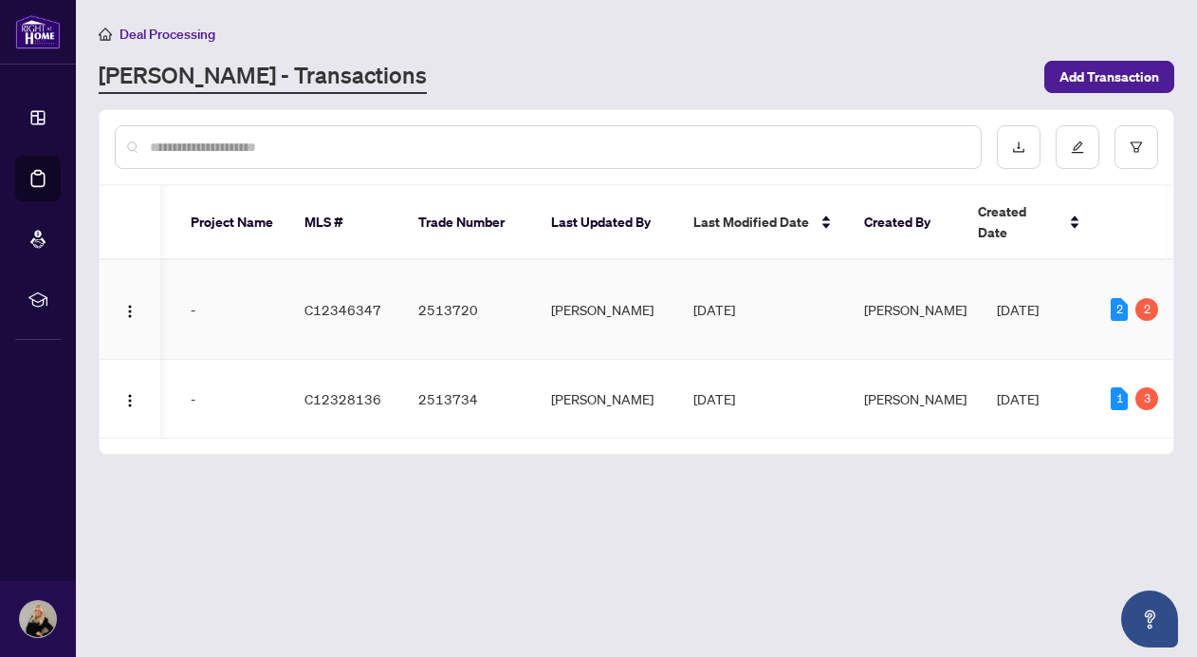
scroll to position [0, 780]
click at [1149, 298] on div "2" at bounding box center [1147, 309] width 23 height 23
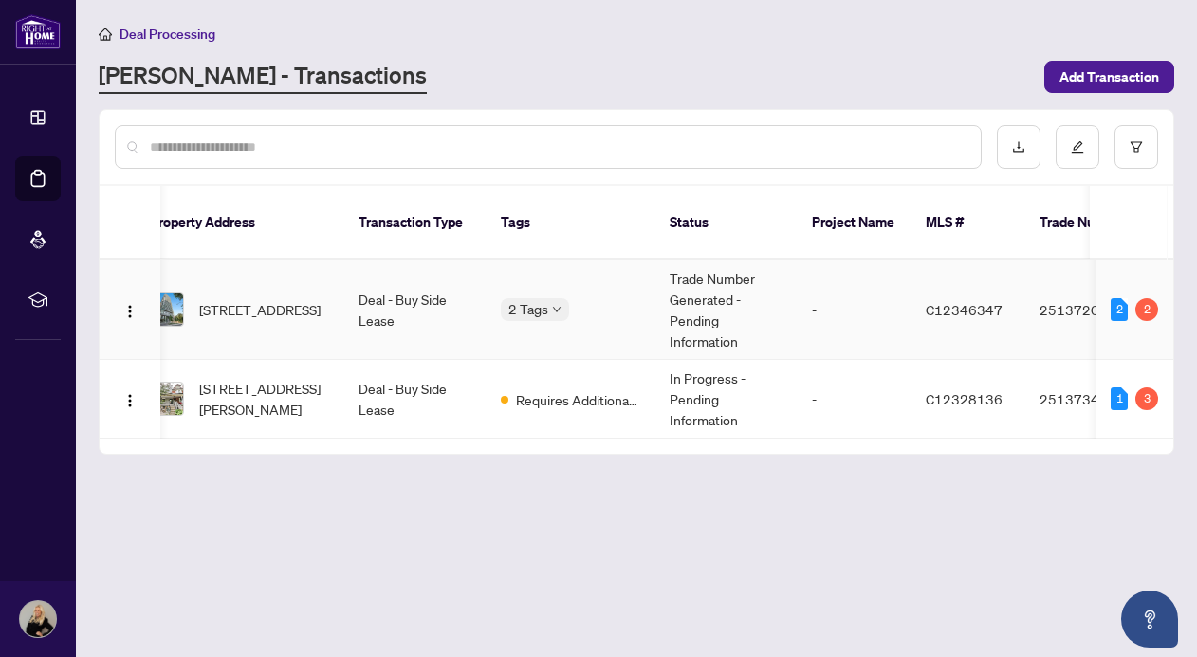
scroll to position [0, 116]
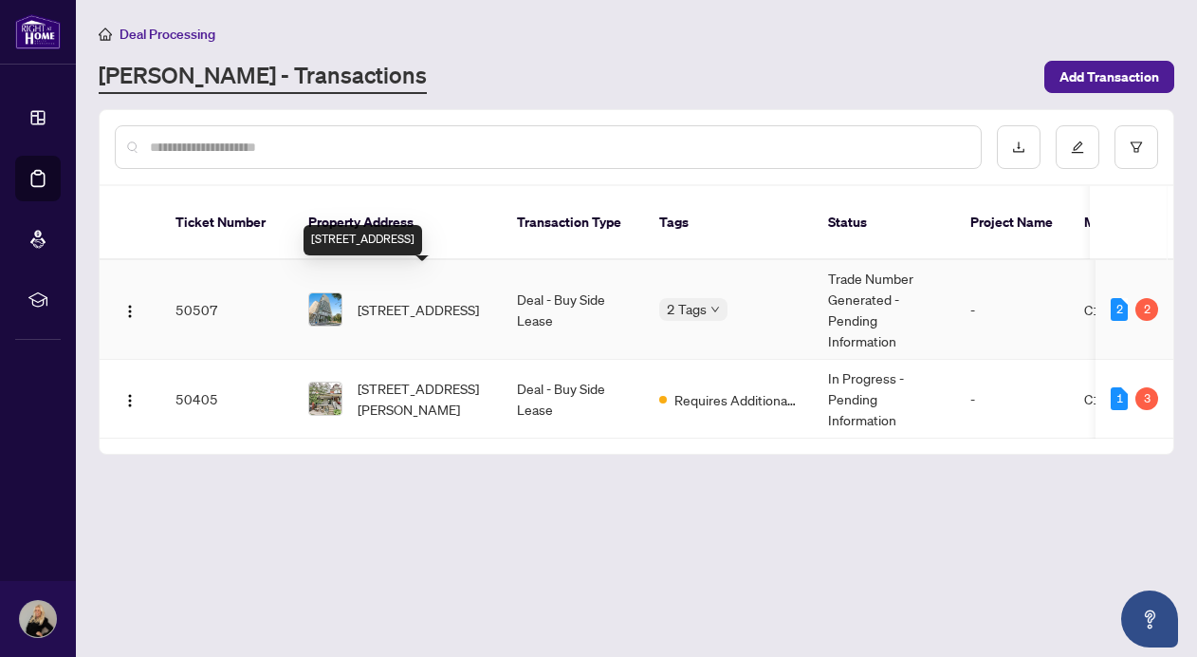
click at [413, 299] on span "[STREET_ADDRESS]" at bounding box center [418, 309] width 121 height 21
